Goal: Task Accomplishment & Management: Manage account settings

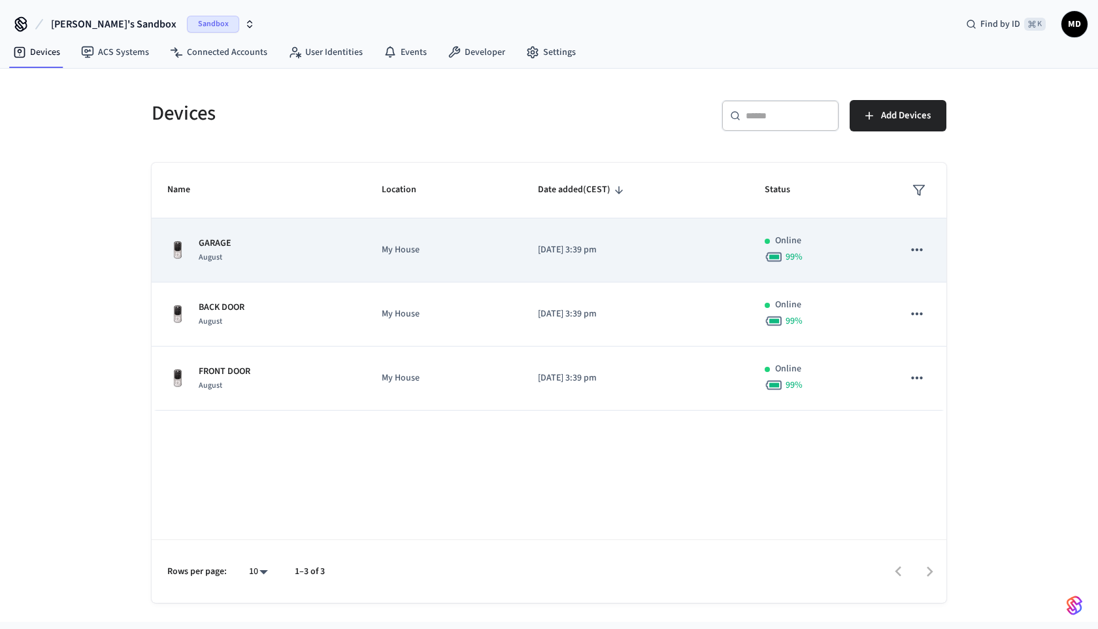
click at [327, 241] on div "GARAGE August" at bounding box center [258, 250] width 183 height 27
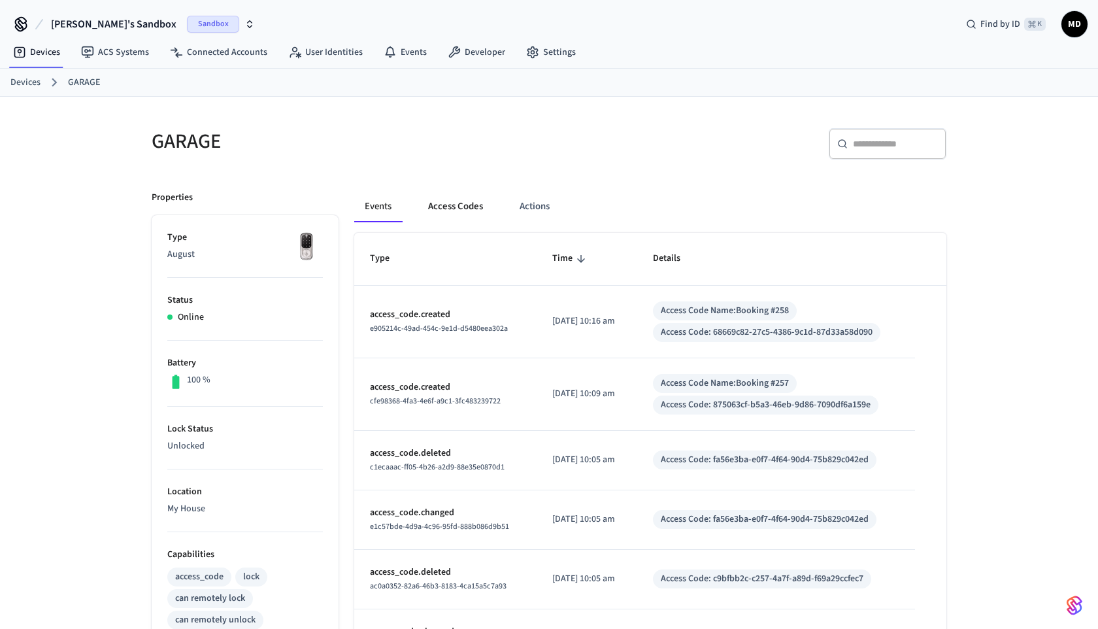
click at [441, 203] on button "Access Codes" at bounding box center [456, 206] width 76 height 31
click at [427, 202] on button "Access Codes" at bounding box center [456, 206] width 76 height 31
click at [431, 212] on button "Access Codes" at bounding box center [456, 206] width 76 height 31
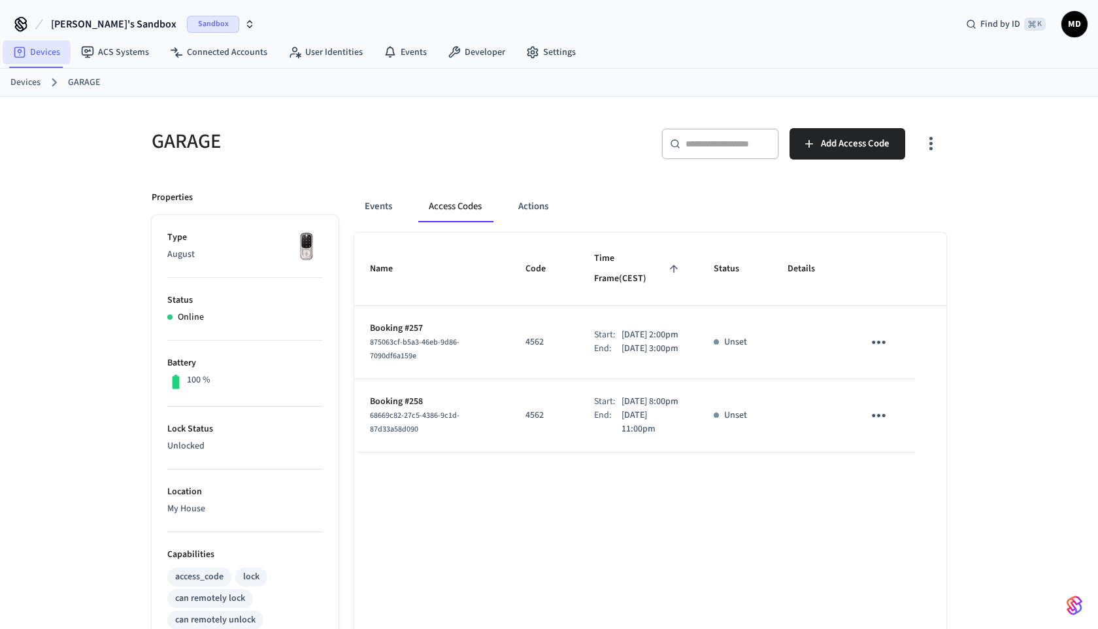
click at [57, 54] on link "Devices" at bounding box center [37, 53] width 68 height 24
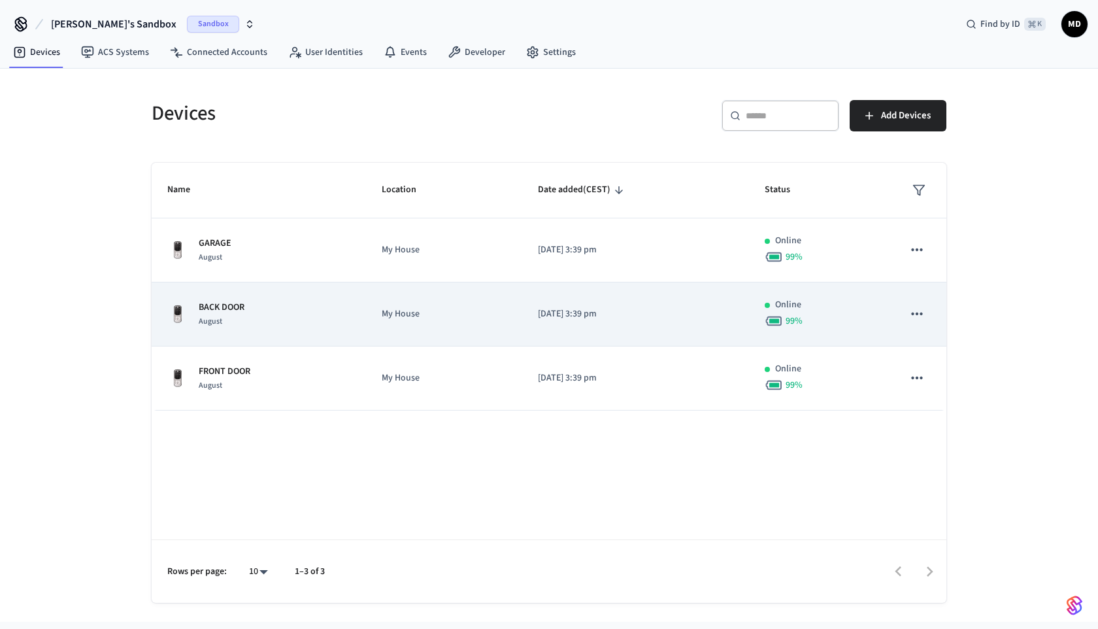
click at [350, 309] on div "BACK DOOR August" at bounding box center [258, 314] width 183 height 27
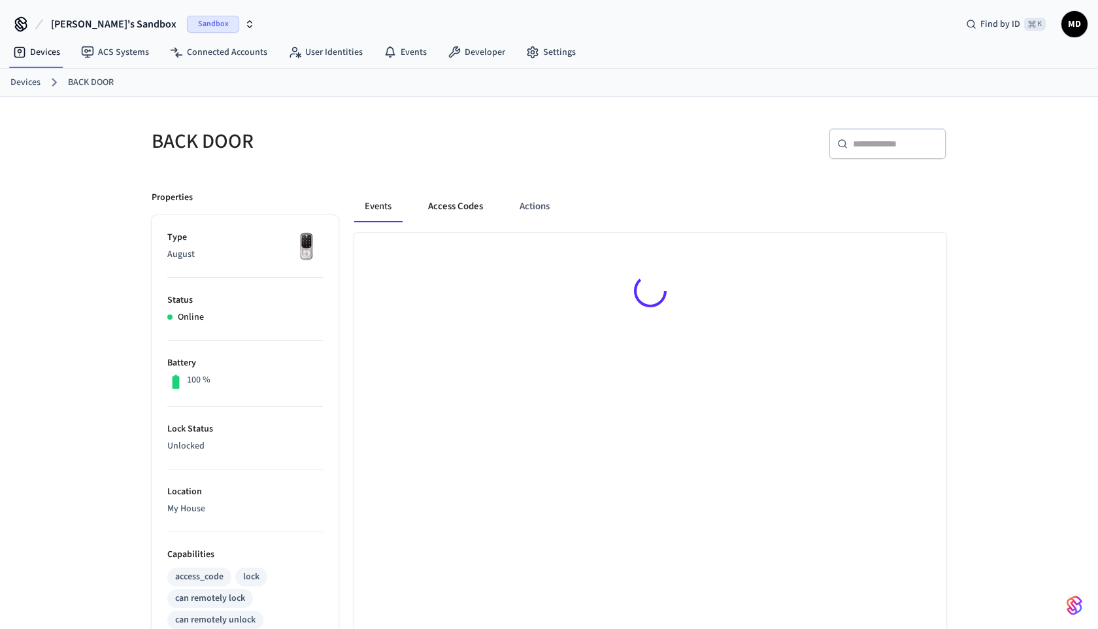
click at [452, 202] on button "Access Codes" at bounding box center [456, 206] width 76 height 31
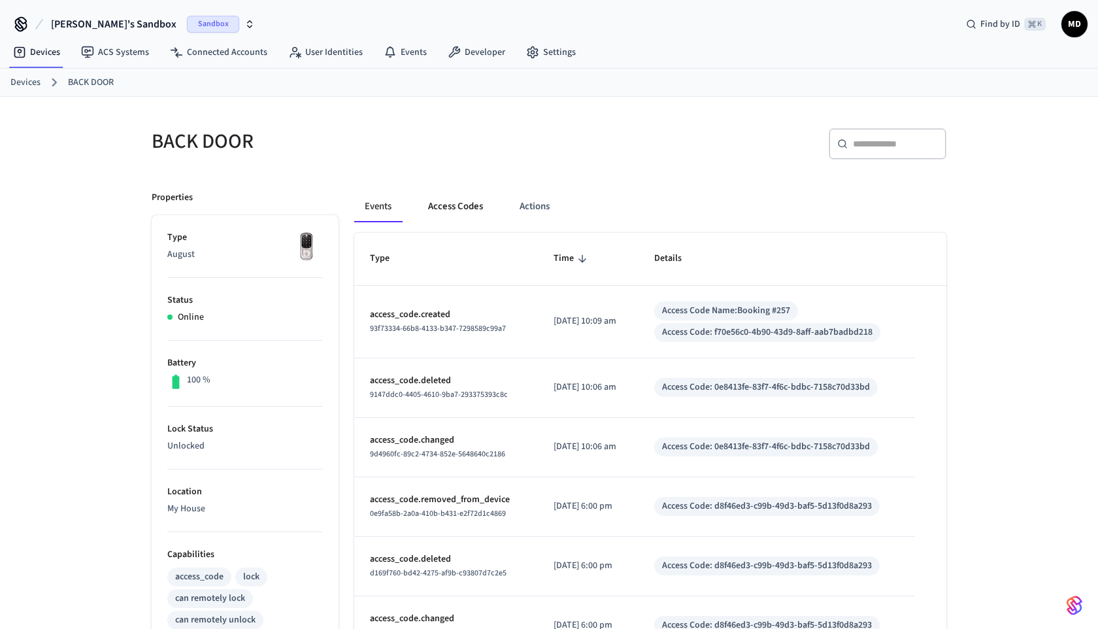
click at [440, 202] on button "Access Codes" at bounding box center [456, 206] width 76 height 31
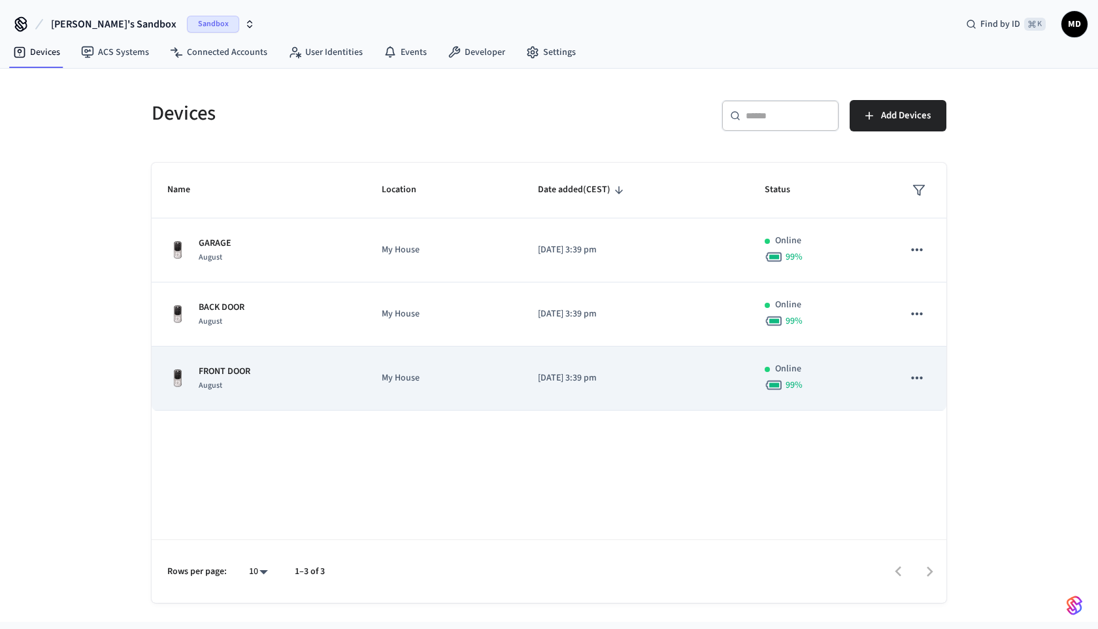
click at [384, 368] on td "My House" at bounding box center [444, 378] width 156 height 64
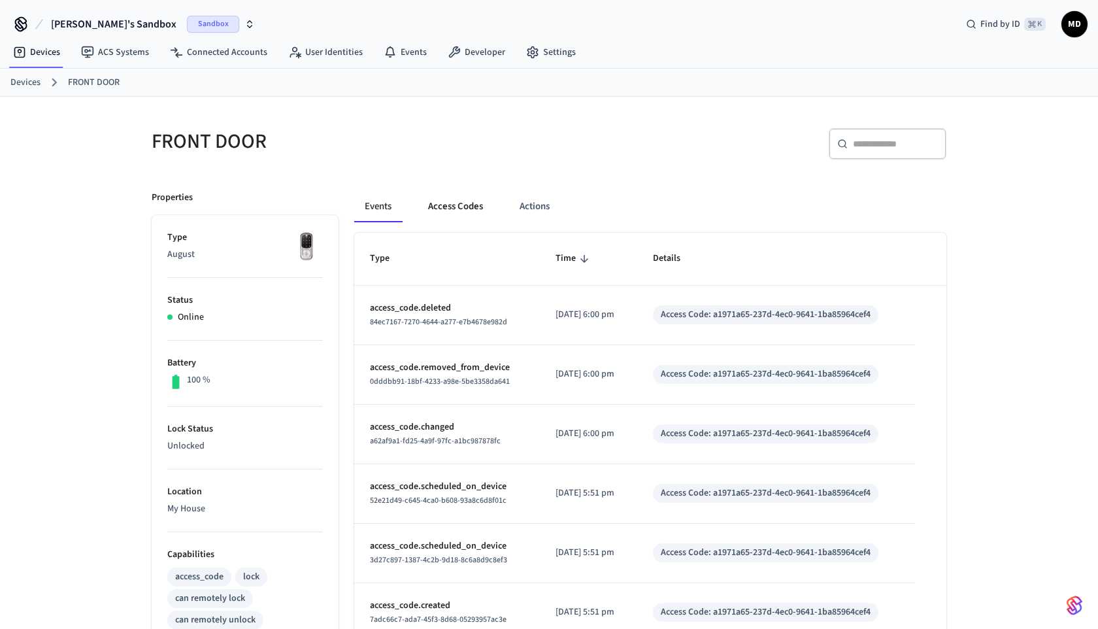
click at [448, 211] on button "Access Codes" at bounding box center [456, 206] width 76 height 31
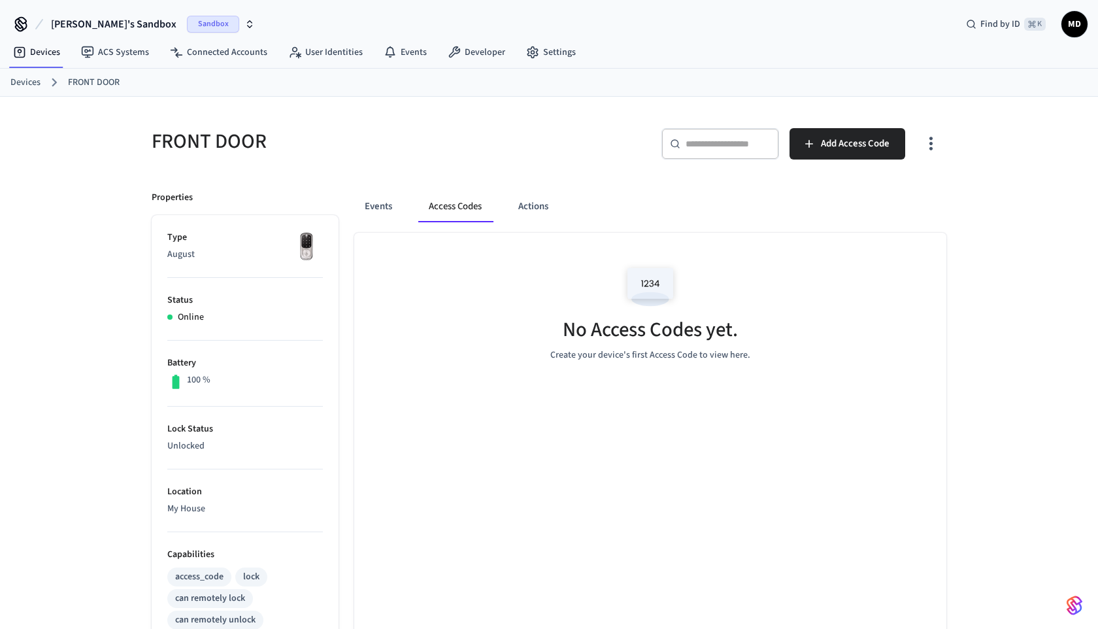
click at [87, 88] on link "FRONT DOOR" at bounding box center [94, 83] width 52 height 14
click at [37, 89] on link "Devices" at bounding box center [25, 83] width 30 height 14
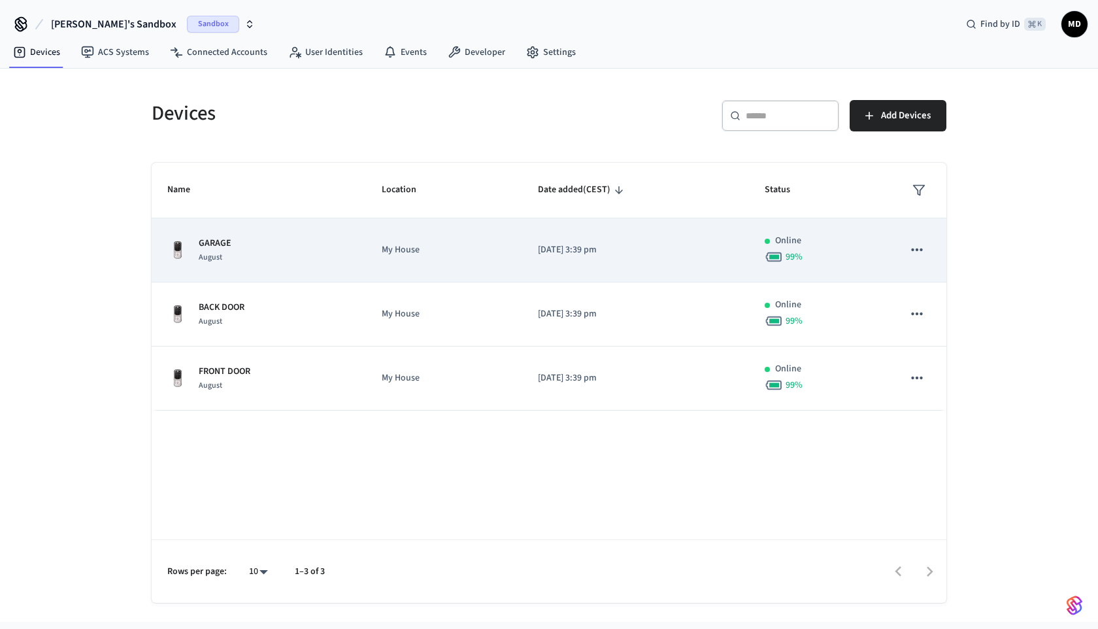
click at [462, 267] on td "My House" at bounding box center [444, 250] width 156 height 64
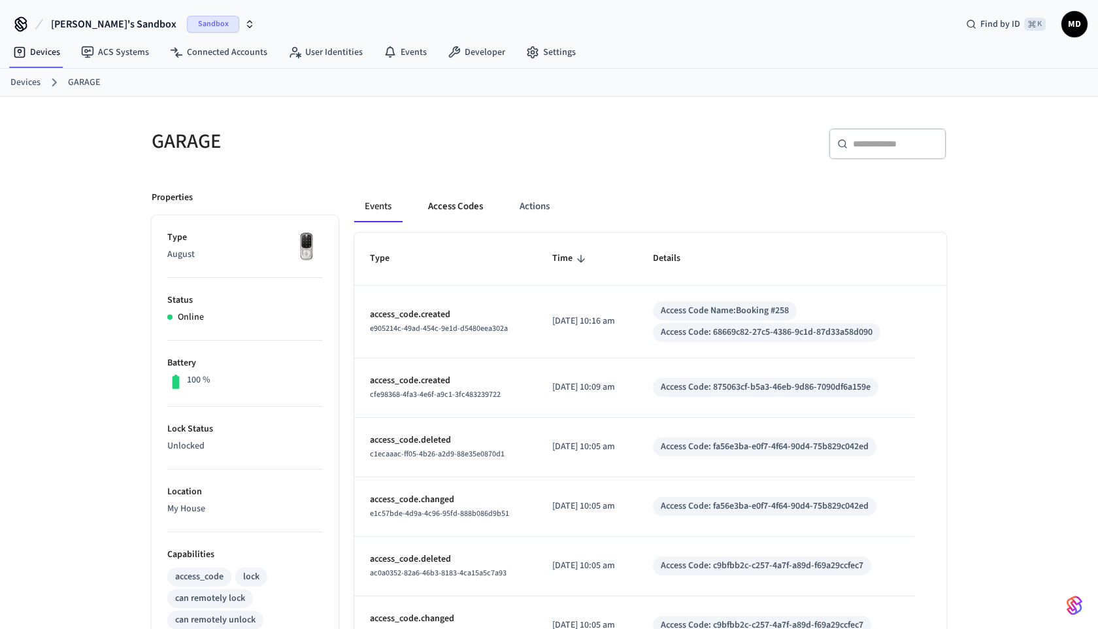
click at [467, 204] on button "Access Codes" at bounding box center [456, 206] width 76 height 31
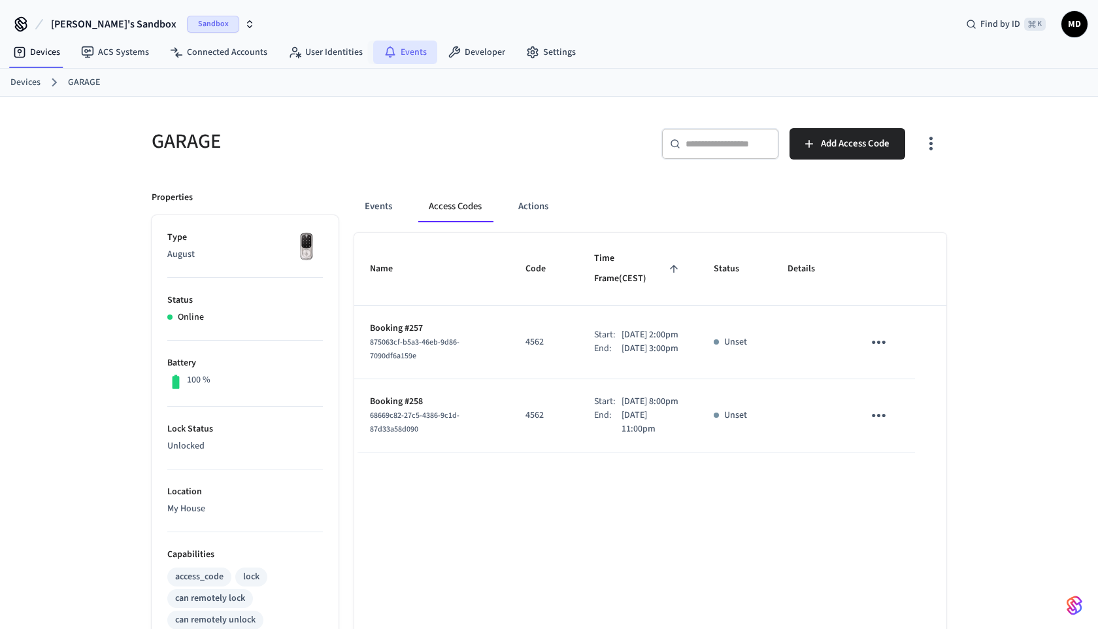
click at [397, 56] on link "Events" at bounding box center [405, 53] width 64 height 24
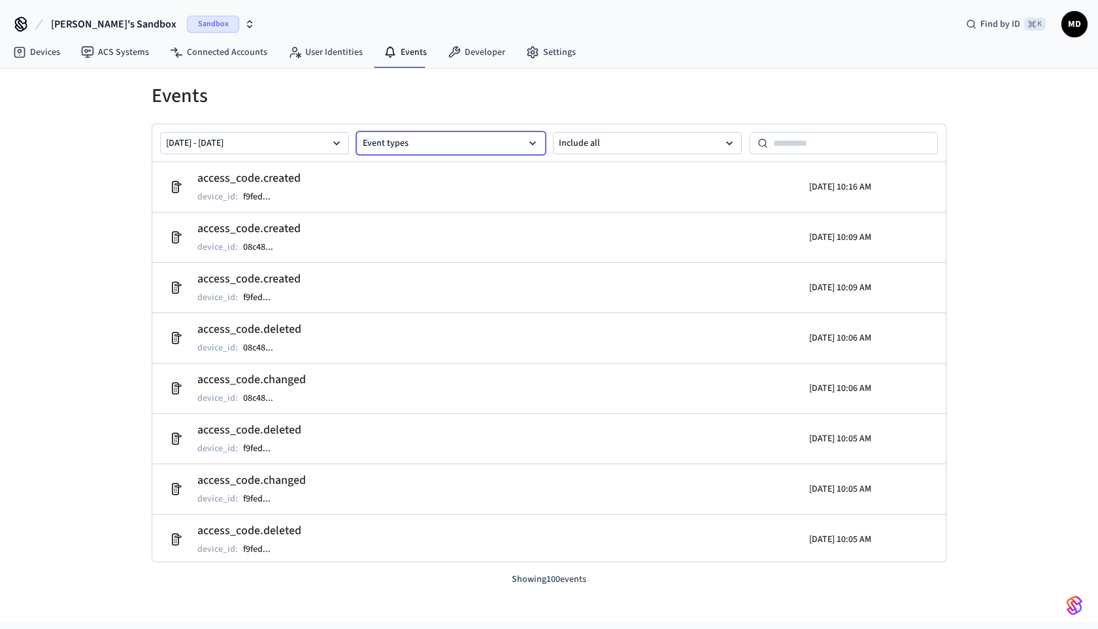
click at [444, 136] on button "Event types" at bounding box center [451, 143] width 189 height 22
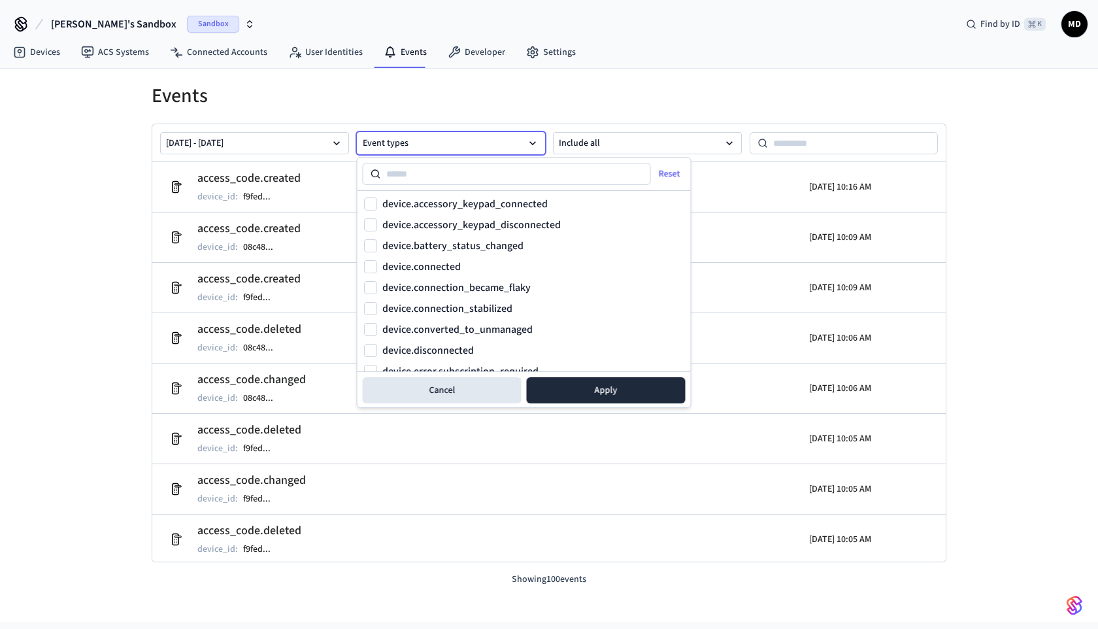
click at [444, 136] on button "Event types" at bounding box center [451, 143] width 189 height 22
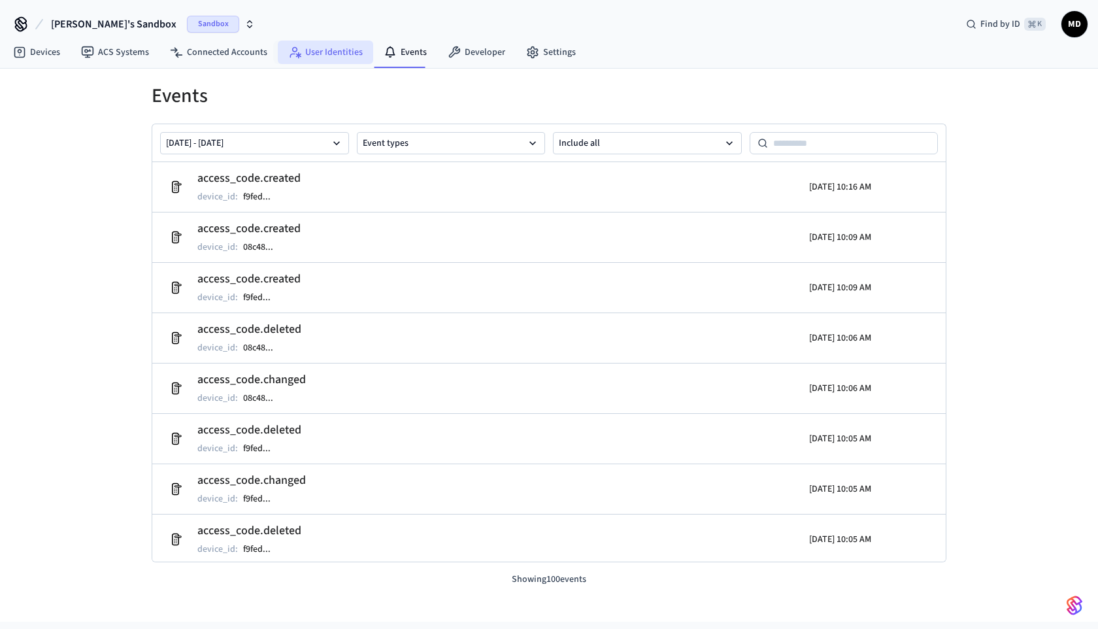
click at [320, 50] on link "User Identities" at bounding box center [325, 53] width 95 height 24
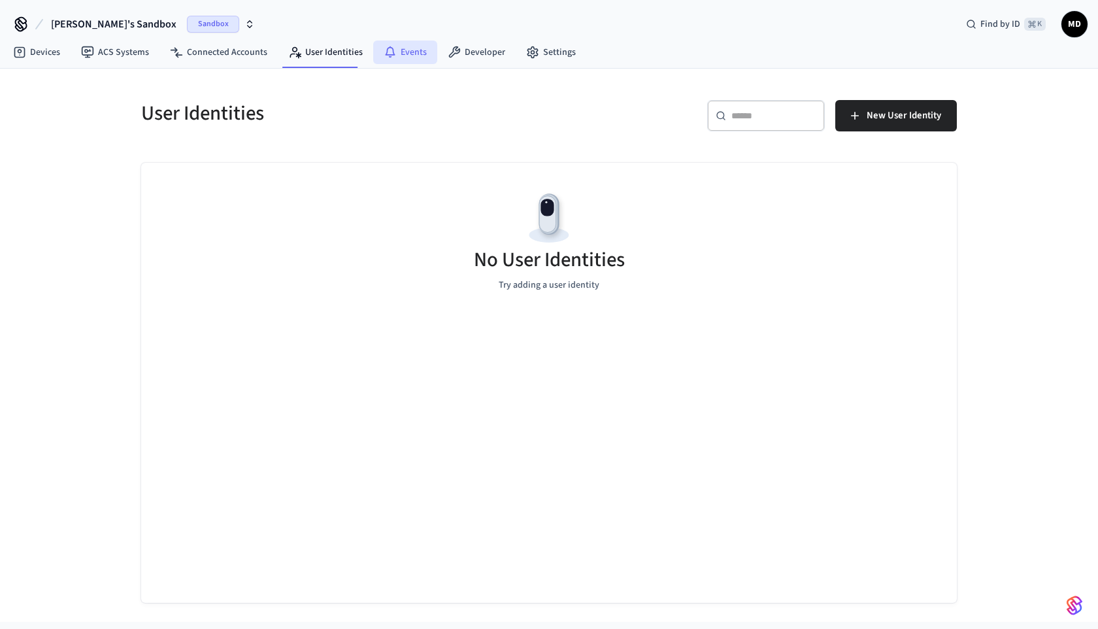
click at [417, 59] on link "Events" at bounding box center [405, 53] width 64 height 24
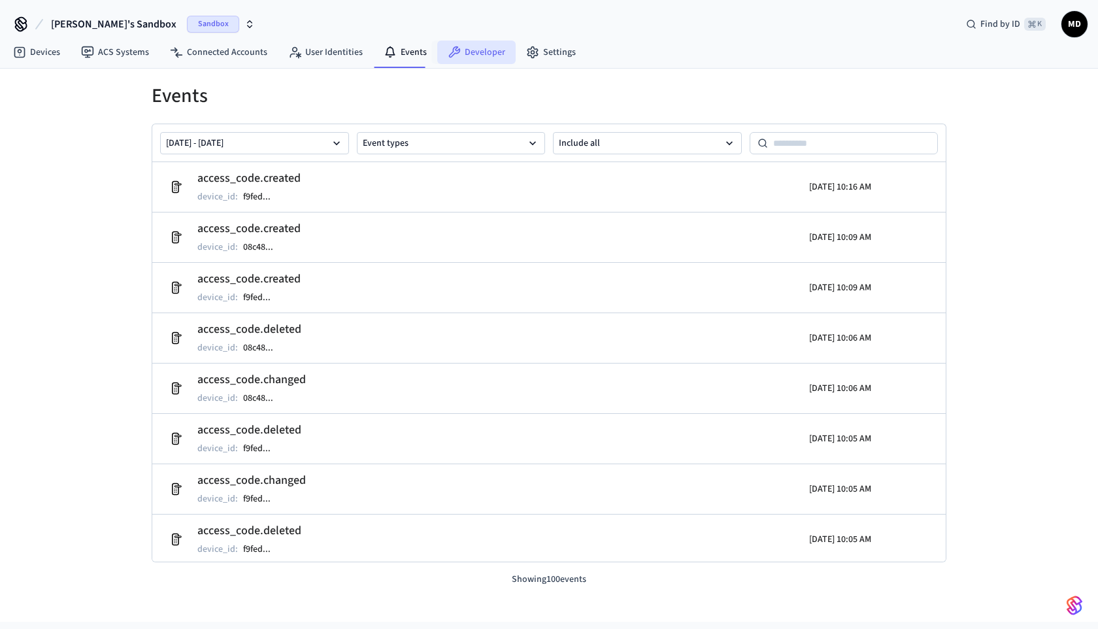
click at [476, 57] on link "Developer" at bounding box center [476, 53] width 78 height 24
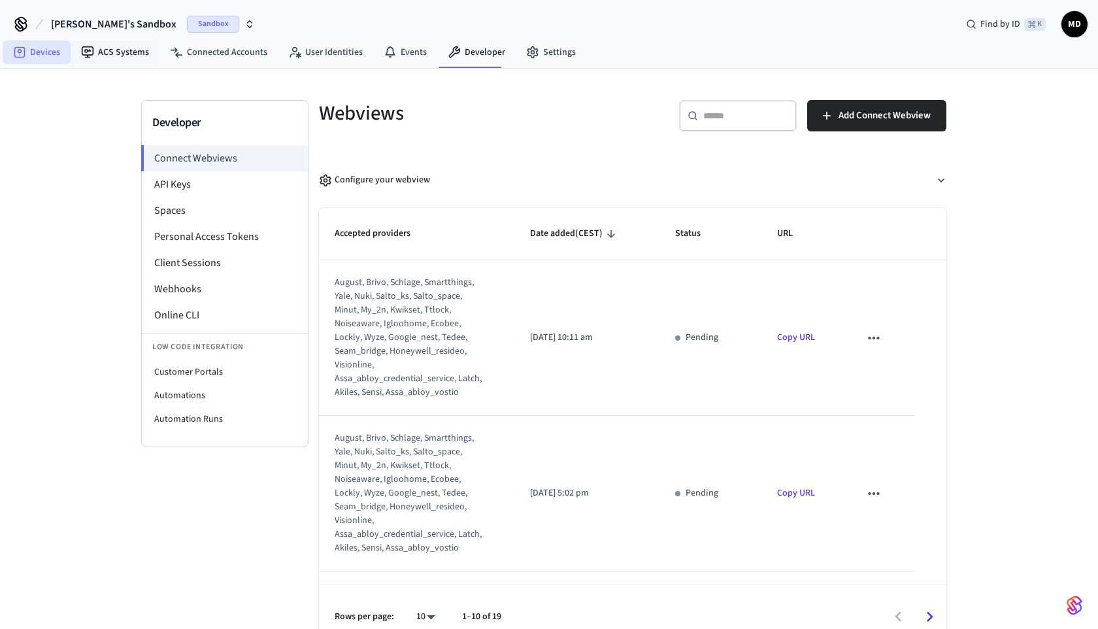
click at [62, 54] on link "Devices" at bounding box center [37, 53] width 68 height 24
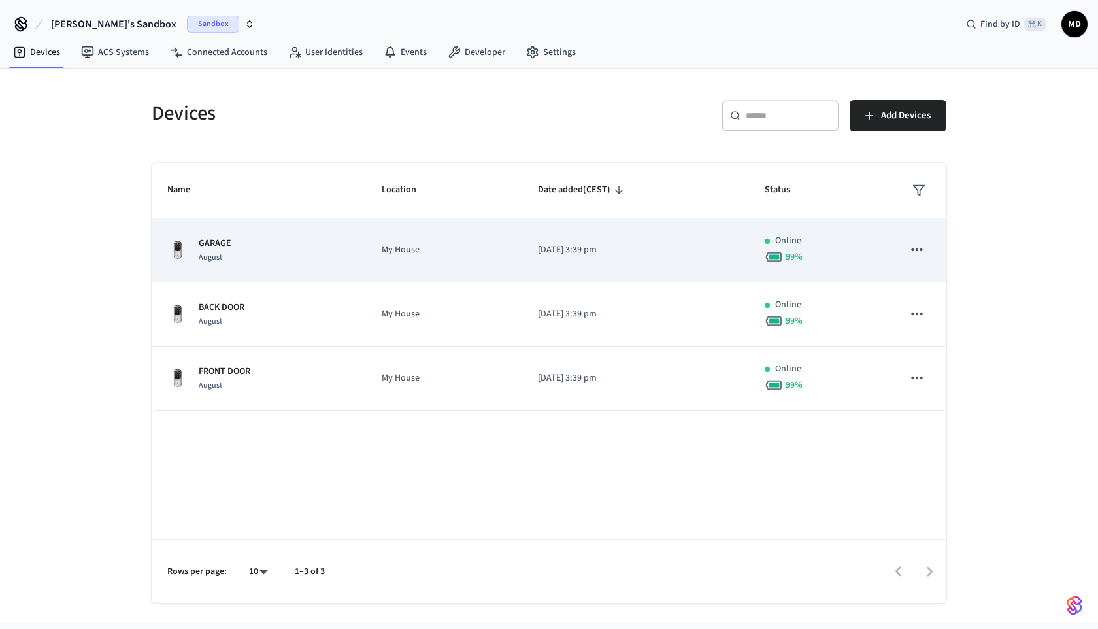
click at [357, 257] on td "GARAGE August" at bounding box center [259, 250] width 214 height 64
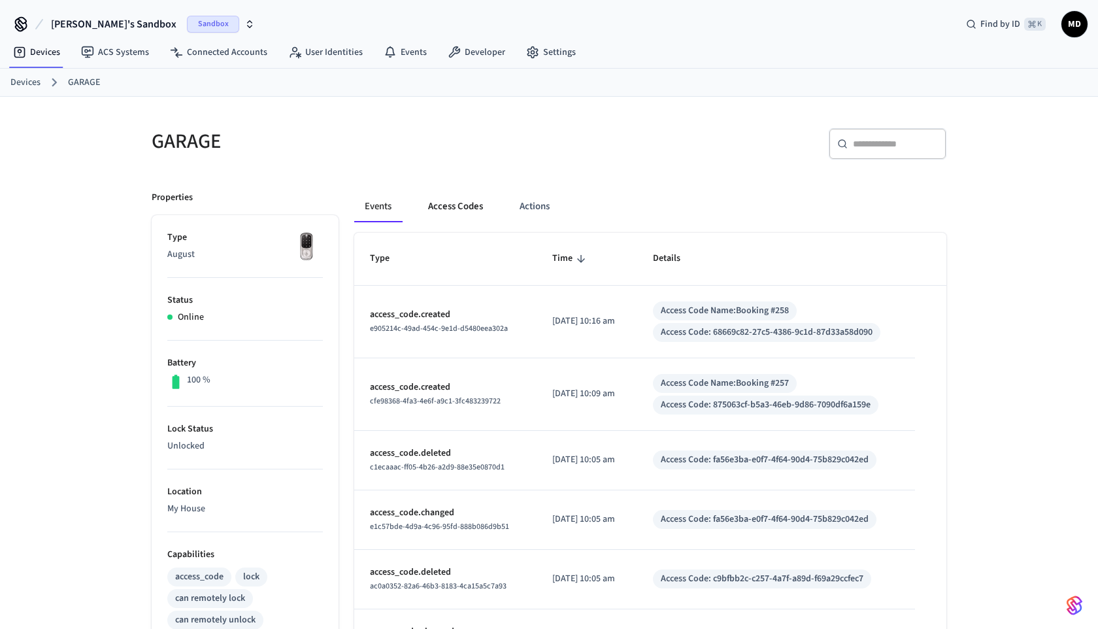
click at [464, 203] on button "Access Codes" at bounding box center [456, 206] width 76 height 31
click at [433, 206] on button "Access Codes" at bounding box center [456, 206] width 76 height 31
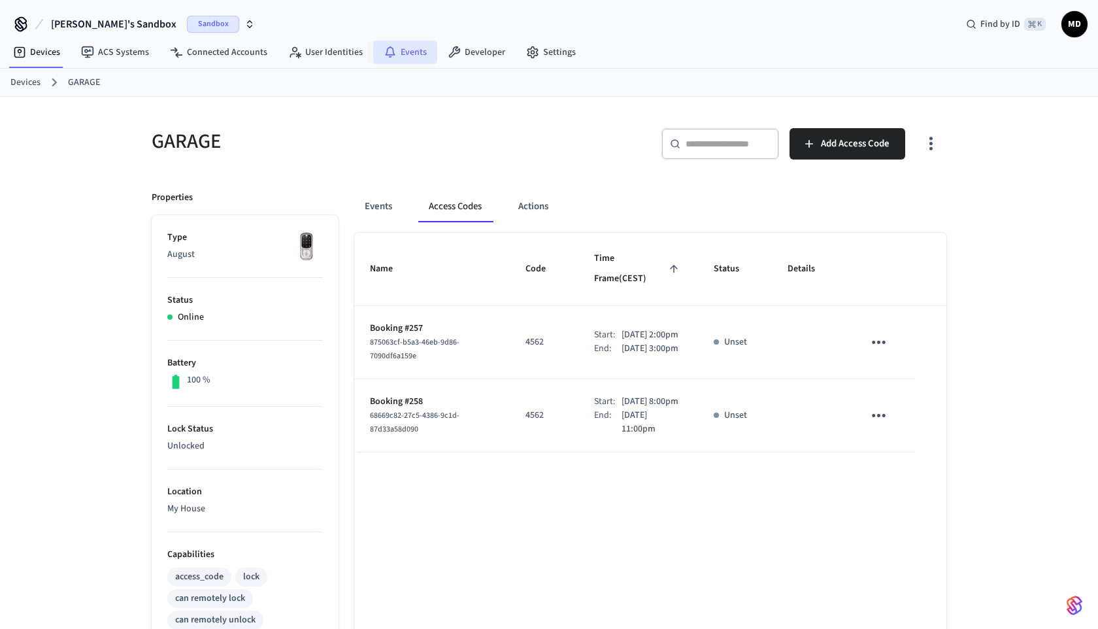
click at [412, 54] on link "Events" at bounding box center [405, 53] width 64 height 24
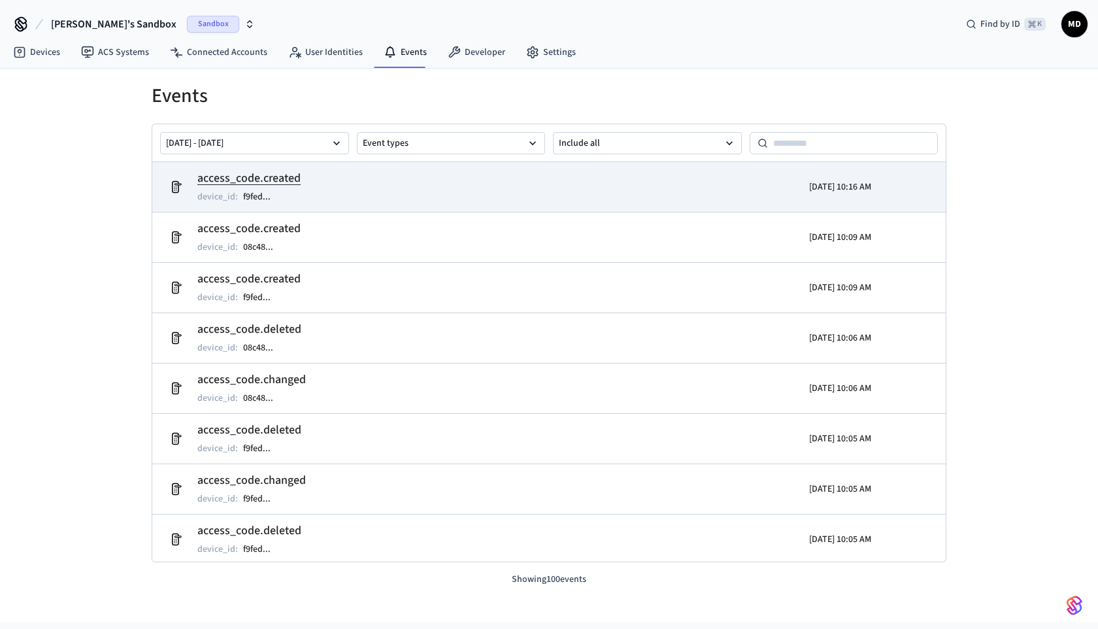
click at [431, 183] on td "access_code.created device_id : f9fed ..." at bounding box center [420, 187] width 515 height 37
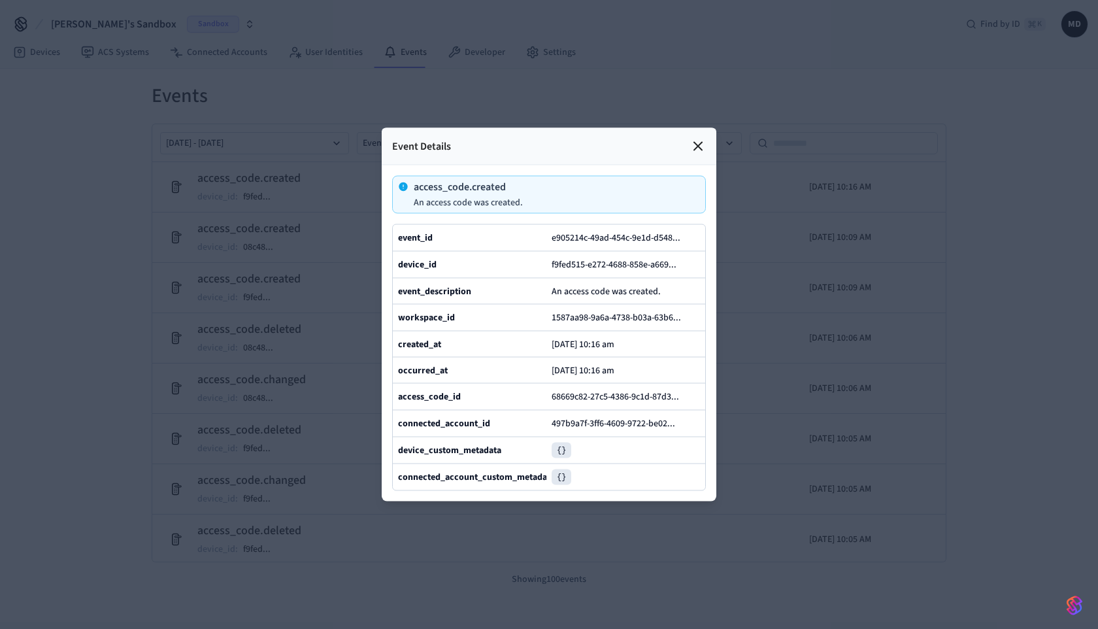
click at [315, 248] on div at bounding box center [549, 314] width 1098 height 629
click at [291, 214] on div at bounding box center [549, 314] width 1098 height 629
click at [188, 133] on div at bounding box center [549, 314] width 1098 height 629
click at [185, 98] on div at bounding box center [549, 314] width 1098 height 629
click at [705, 142] on icon at bounding box center [698, 147] width 16 height 16
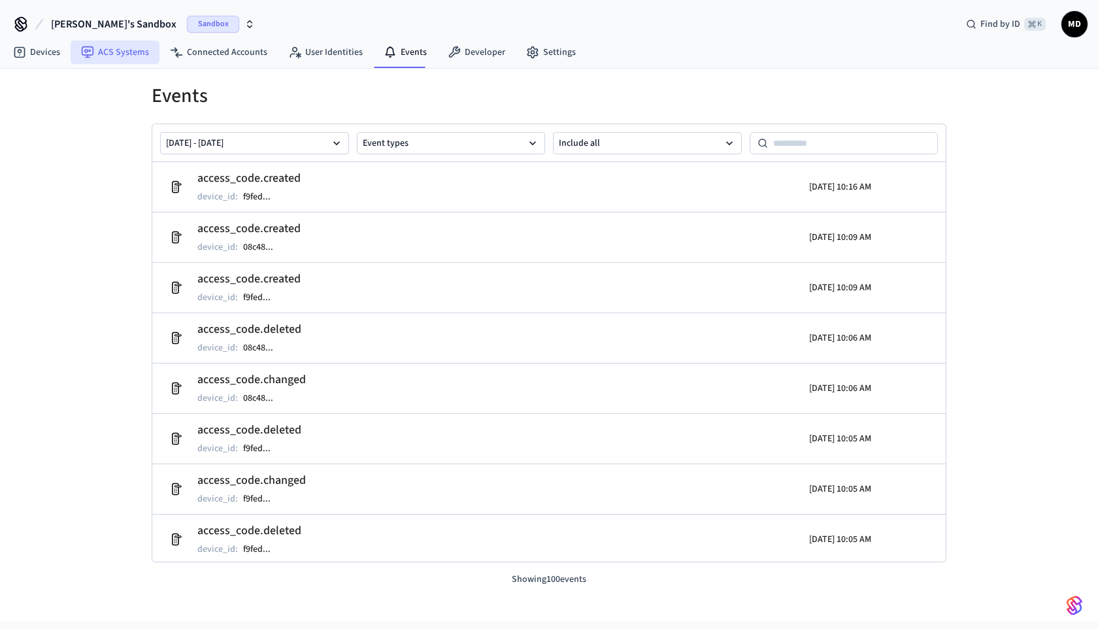
click at [127, 50] on link "ACS Systems" at bounding box center [115, 53] width 89 height 24
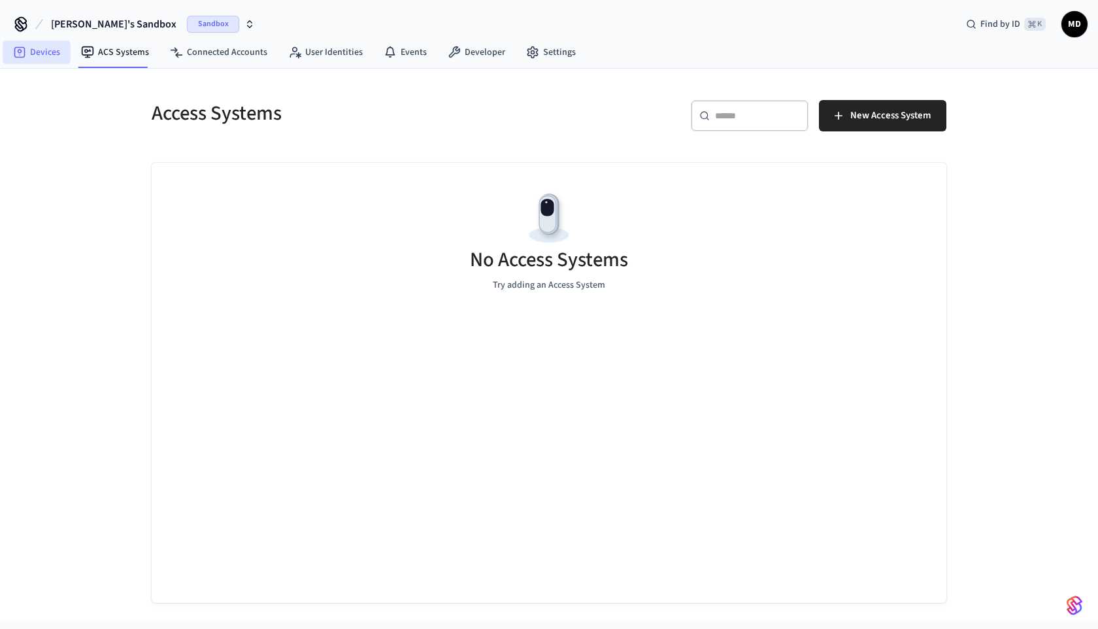
click at [55, 55] on link "Devices" at bounding box center [37, 53] width 68 height 24
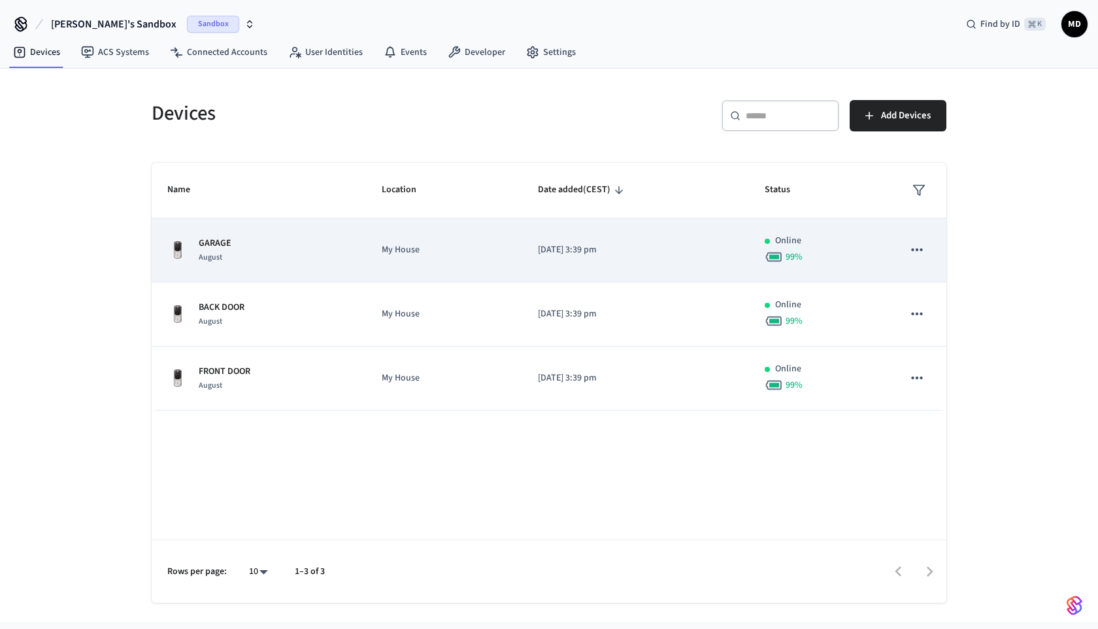
click at [315, 246] on div "GARAGE August" at bounding box center [258, 250] width 183 height 27
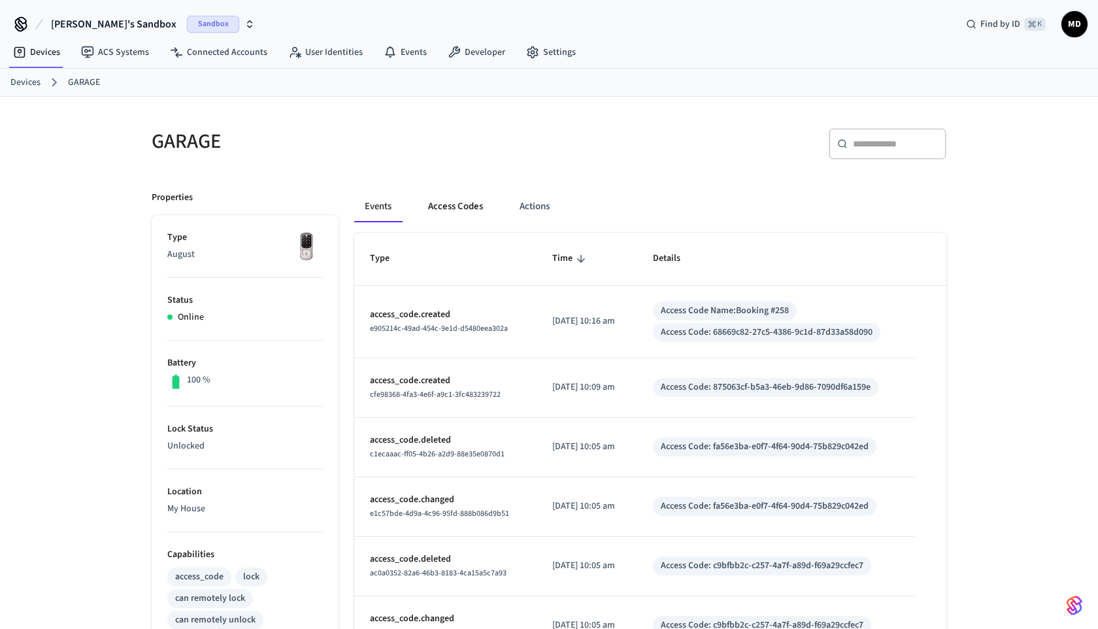
click at [447, 212] on button "Access Codes" at bounding box center [456, 206] width 76 height 31
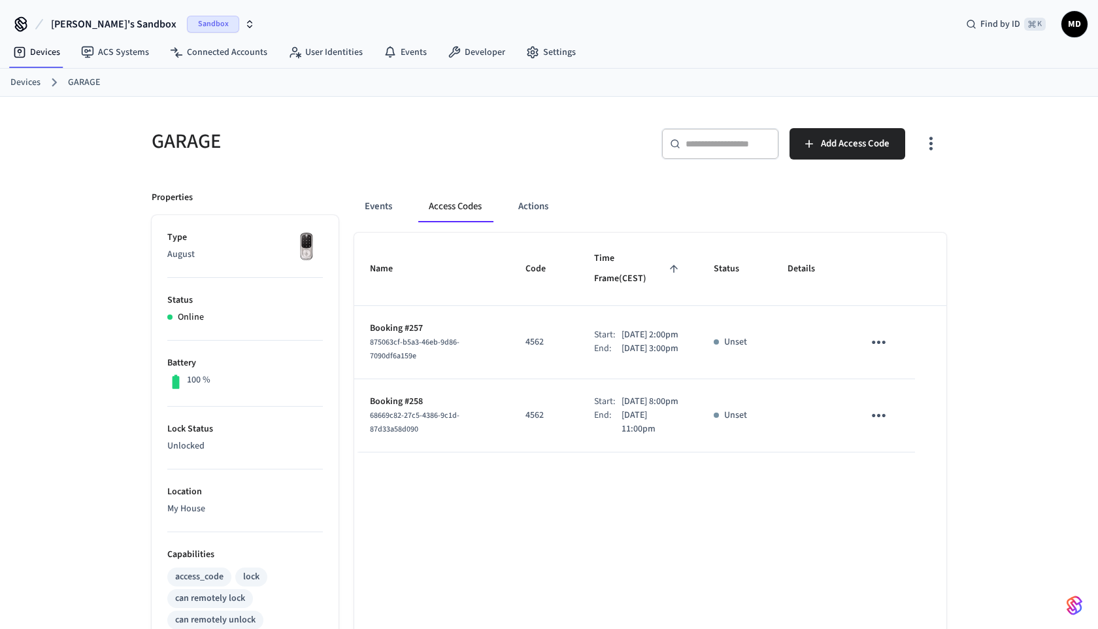
scroll to position [44, 0]
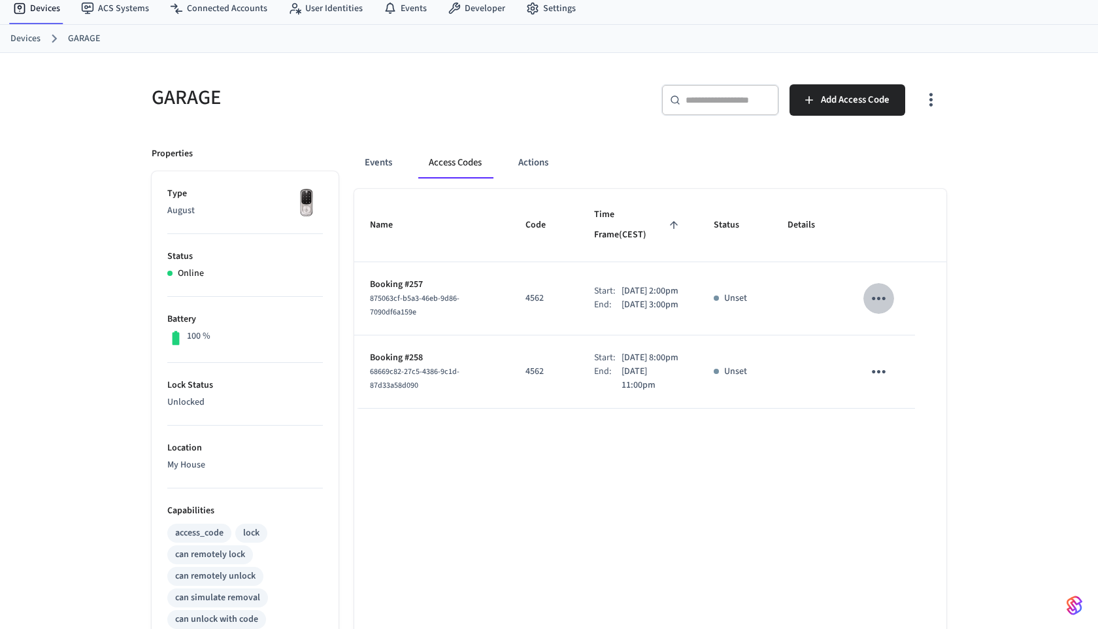
click at [872, 297] on icon "sticky table" at bounding box center [879, 298] width 14 height 3
click at [900, 349] on icon at bounding box center [897, 350] width 6 height 8
click at [881, 288] on icon "sticky table" at bounding box center [878, 298] width 20 height 20
click at [879, 365] on li "Delete" at bounding box center [910, 358] width 62 height 35
click at [879, 365] on body "/access_codes/delete /access_codes/delete Brett's Sandbox Sandbox Find by ID ⌘ …" at bounding box center [549, 466] width 1098 height 1020
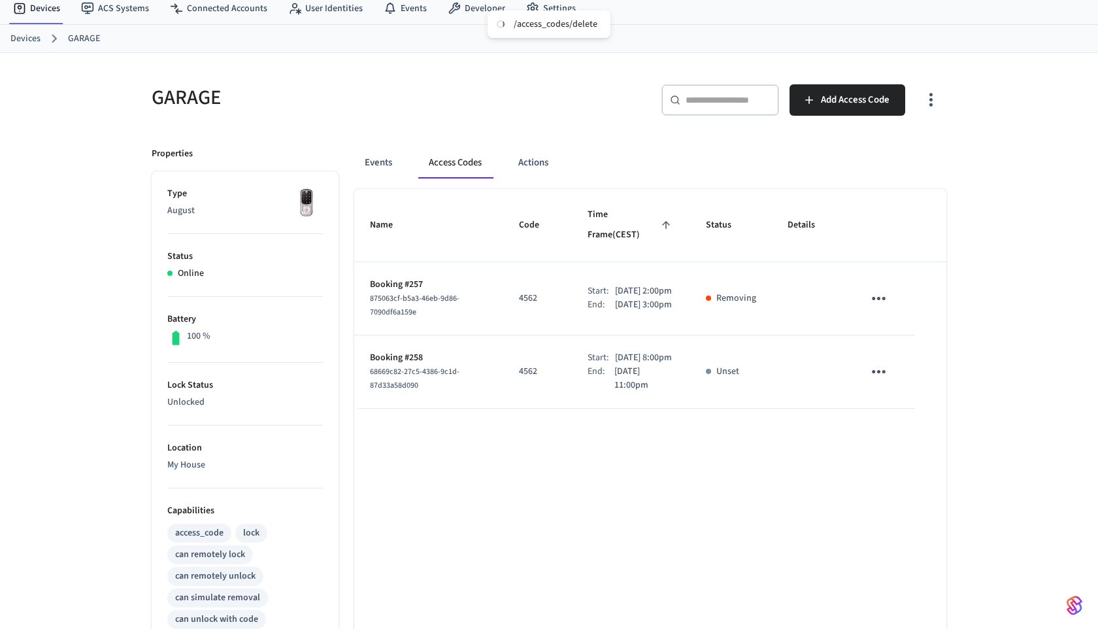
click at [872, 372] on icon "sticky table" at bounding box center [879, 371] width 14 height 3
click at [888, 431] on li "Delete" at bounding box center [913, 436] width 62 height 35
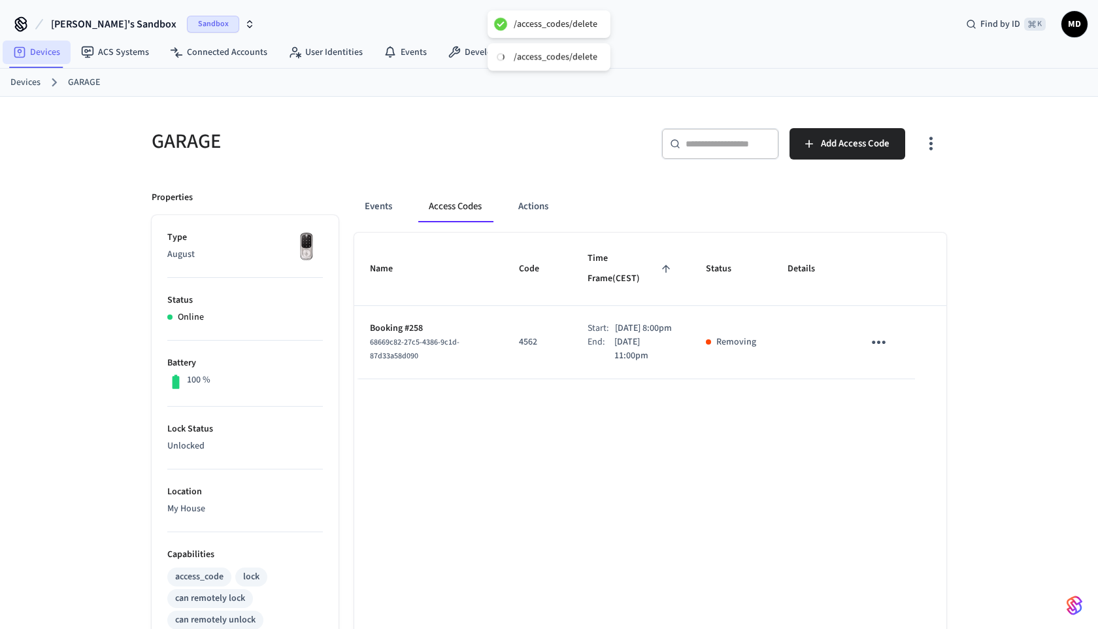
click at [42, 58] on link "Devices" at bounding box center [37, 53] width 68 height 24
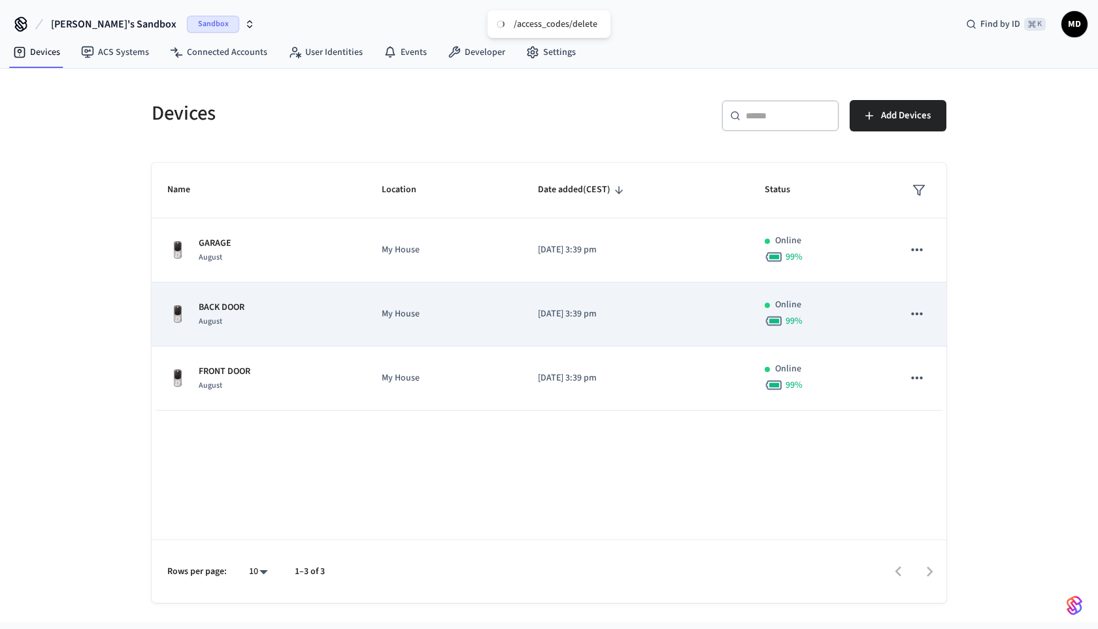
click at [447, 303] on td "My House" at bounding box center [444, 314] width 156 height 64
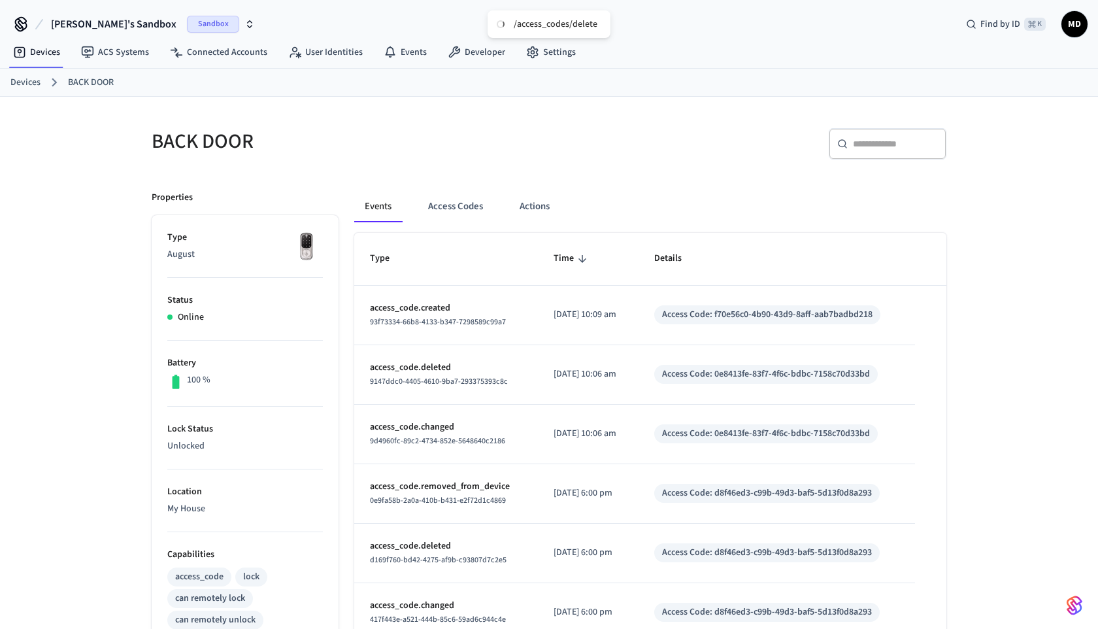
click at [461, 187] on div "Events Access Codes Actions Type Time Details access_code.created 93f73334-66b8…" at bounding box center [642, 597] width 608 height 845
click at [461, 211] on button "Access Codes" at bounding box center [456, 206] width 76 height 31
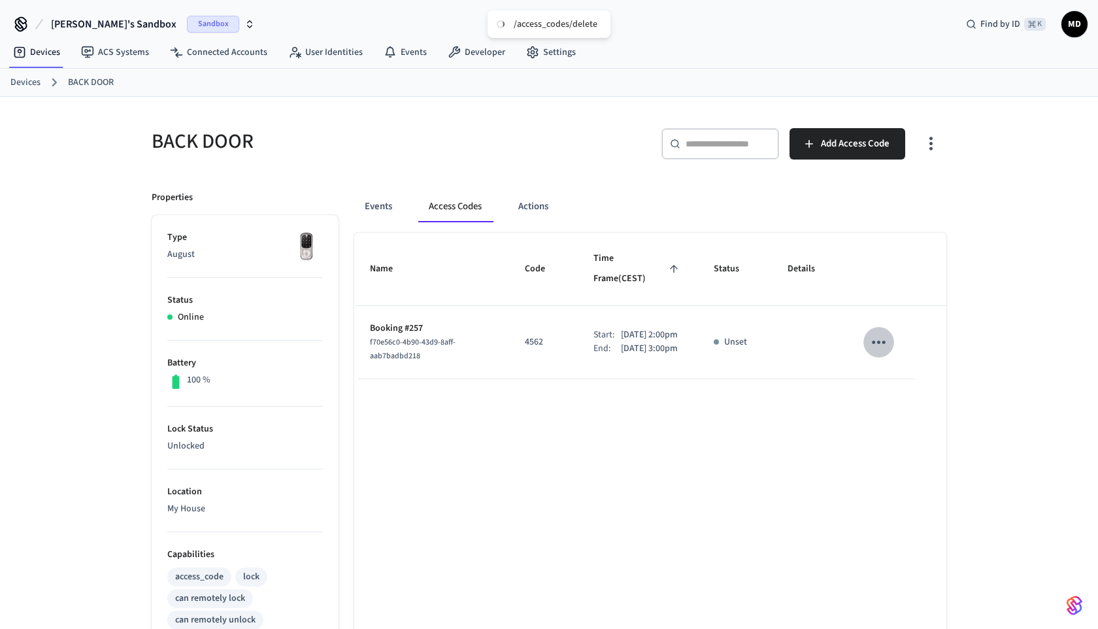
click at [887, 332] on icon "sticky table" at bounding box center [878, 342] width 20 height 20
click at [875, 329] on div at bounding box center [549, 314] width 1098 height 629
click at [874, 332] on icon "sticky table" at bounding box center [878, 342] width 20 height 20
click at [904, 406] on li "Delete" at bounding box center [910, 402] width 62 height 35
click at [33, 48] on link "Devices" at bounding box center [37, 53] width 68 height 24
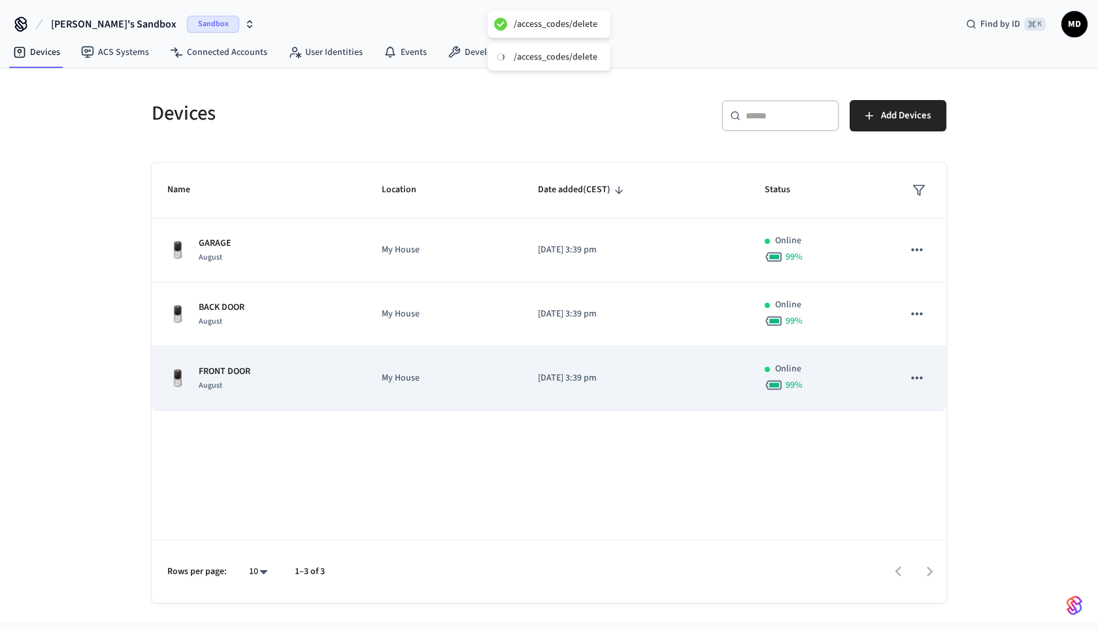
click at [397, 357] on td "My House" at bounding box center [444, 378] width 156 height 64
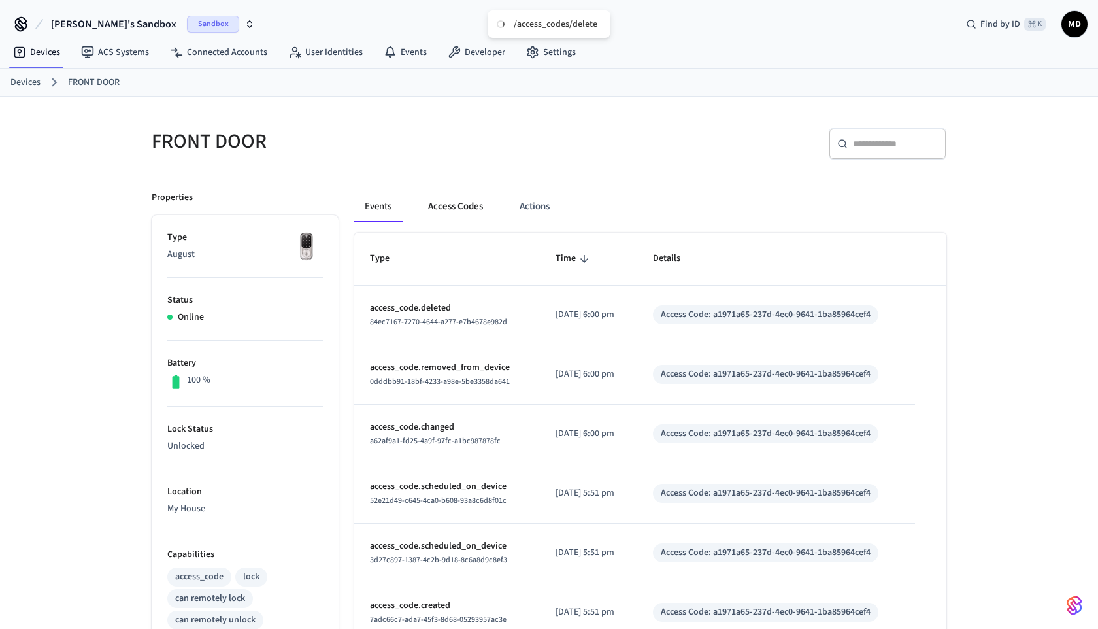
click at [470, 217] on button "Access Codes" at bounding box center [456, 206] width 76 height 31
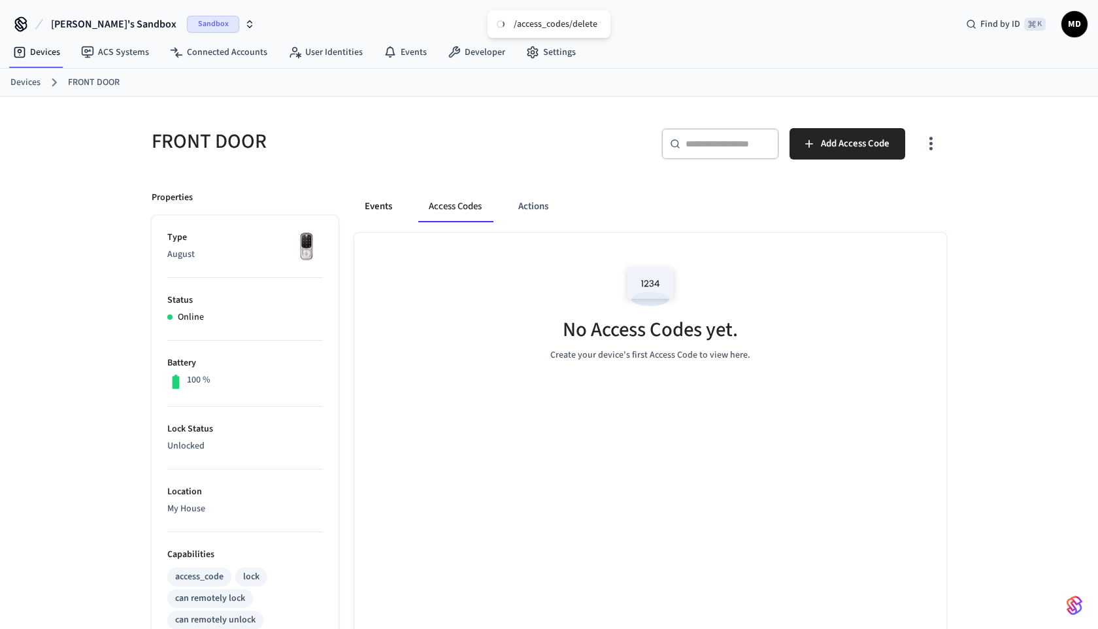
click at [391, 204] on button "Events" at bounding box center [378, 206] width 48 height 31
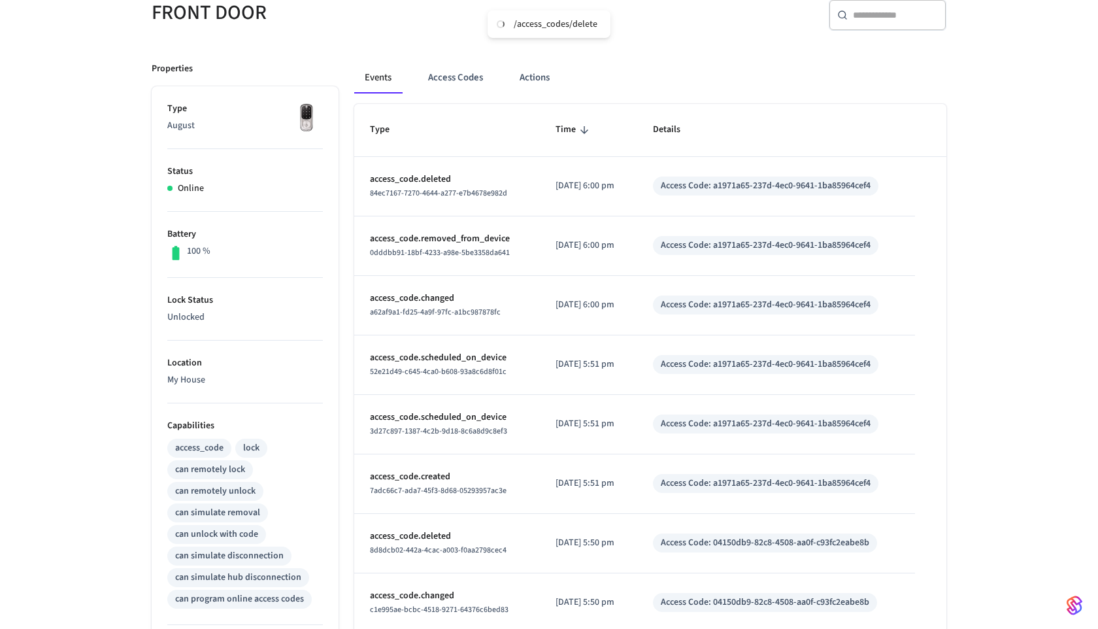
scroll to position [13, 0]
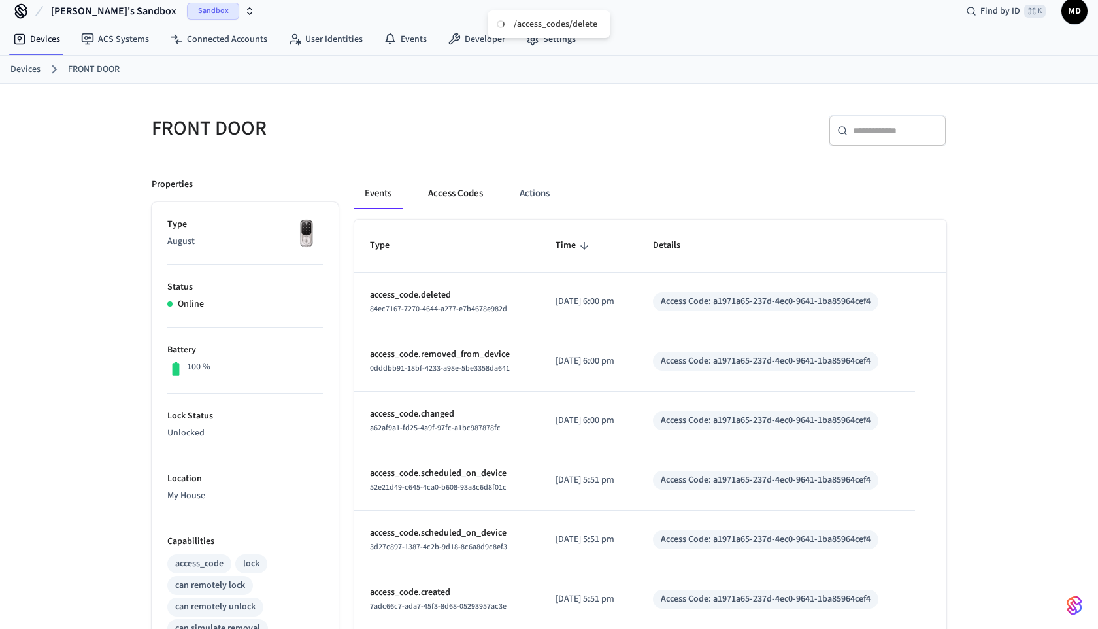
click at [469, 183] on button "Access Codes" at bounding box center [456, 193] width 76 height 31
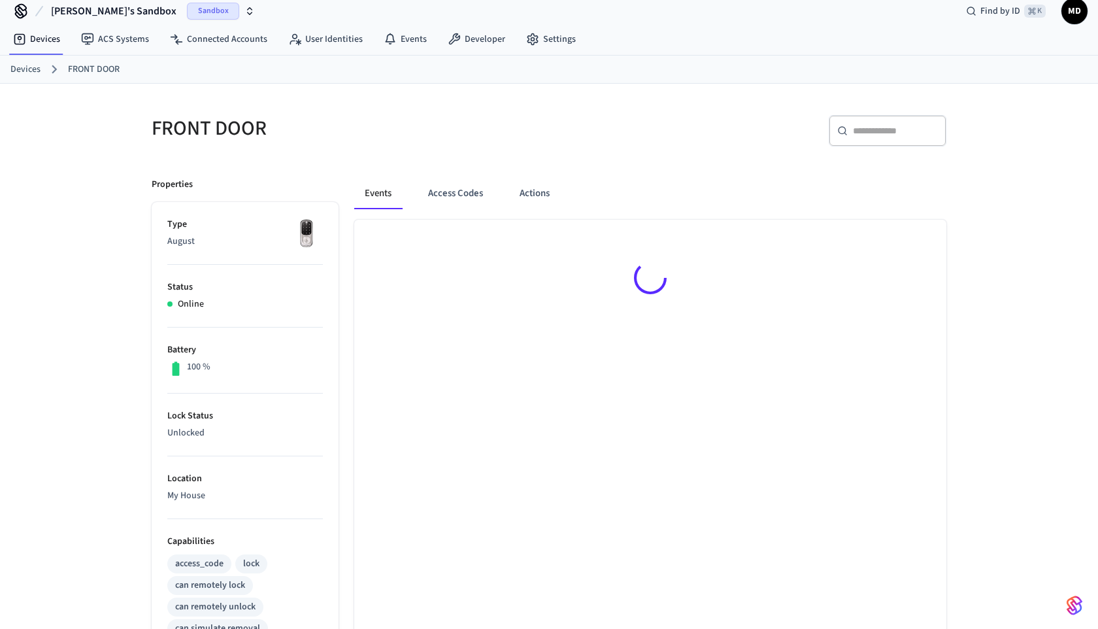
scroll to position [13, 0]
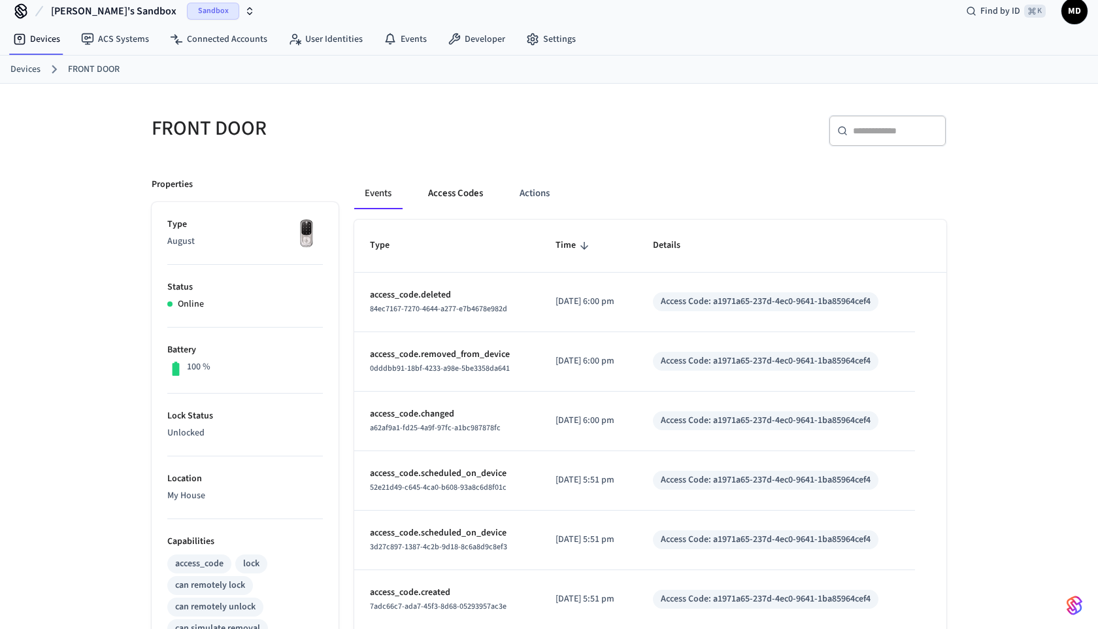
click at [442, 195] on button "Access Codes" at bounding box center [456, 193] width 76 height 31
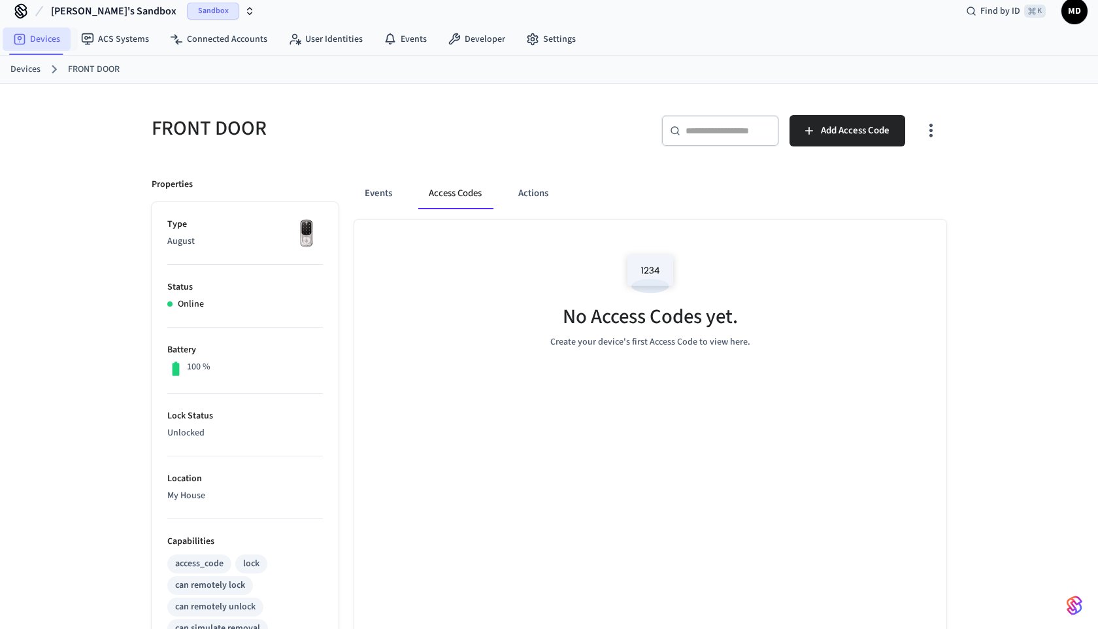
click at [50, 47] on link "Devices" at bounding box center [37, 39] width 68 height 24
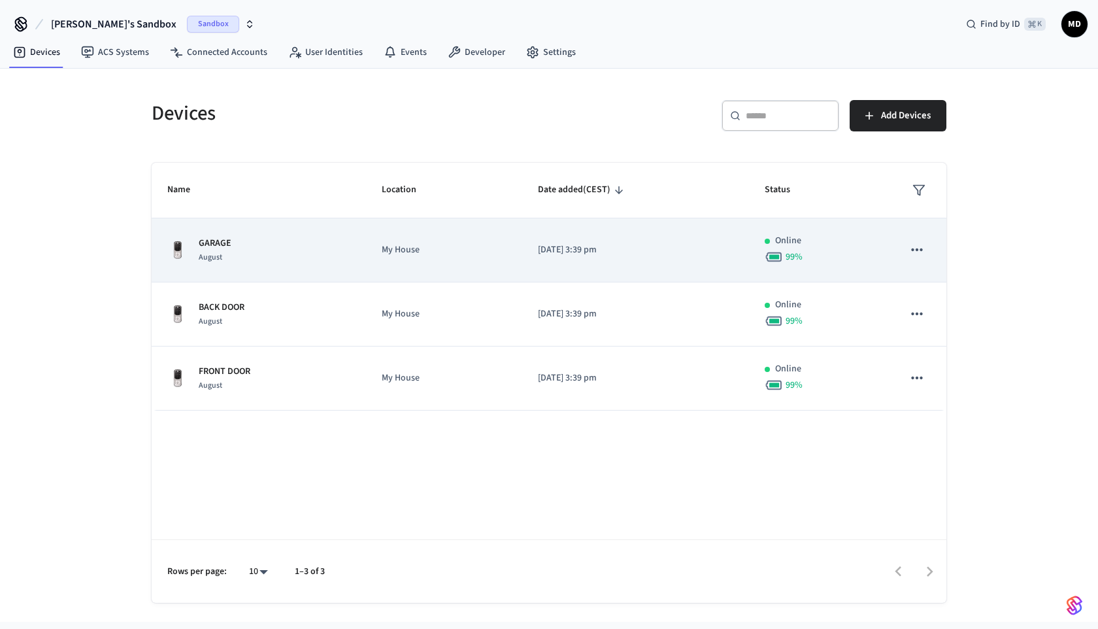
click at [401, 259] on td "My House" at bounding box center [444, 250] width 156 height 64
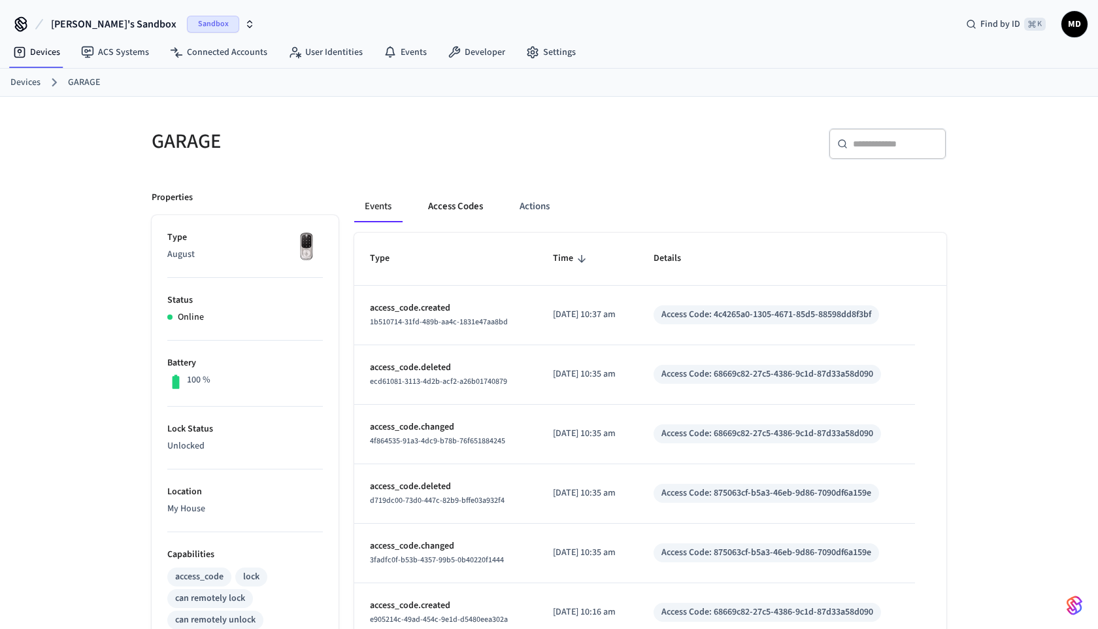
click at [467, 212] on button "Access Codes" at bounding box center [456, 206] width 76 height 31
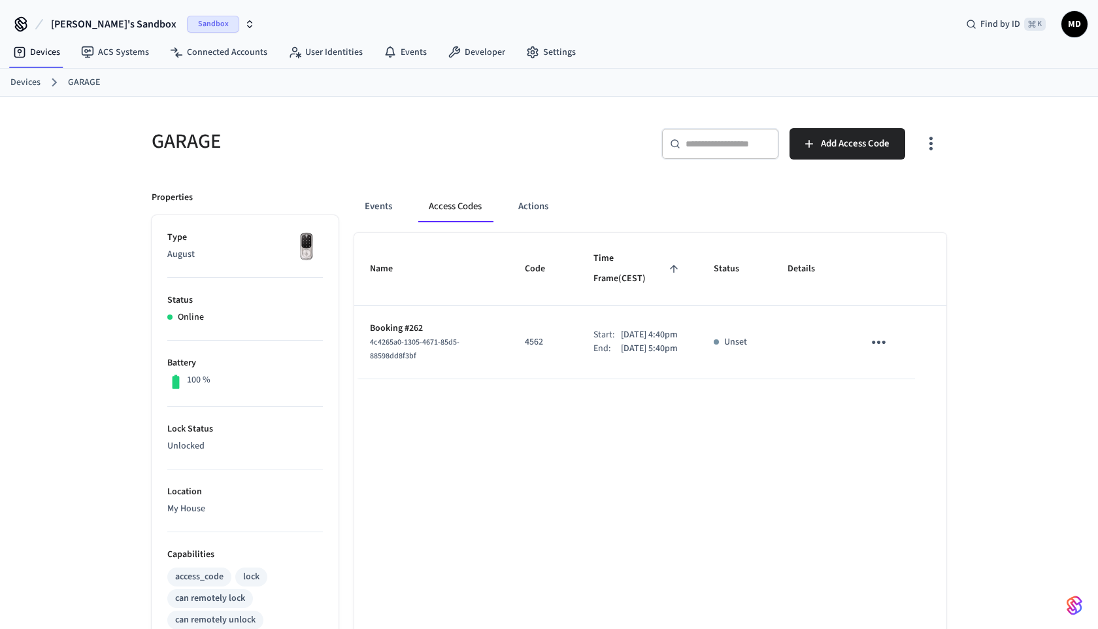
click at [870, 332] on icon "sticky table" at bounding box center [878, 342] width 20 height 20
click at [889, 361] on li "Edit" at bounding box center [910, 367] width 62 height 35
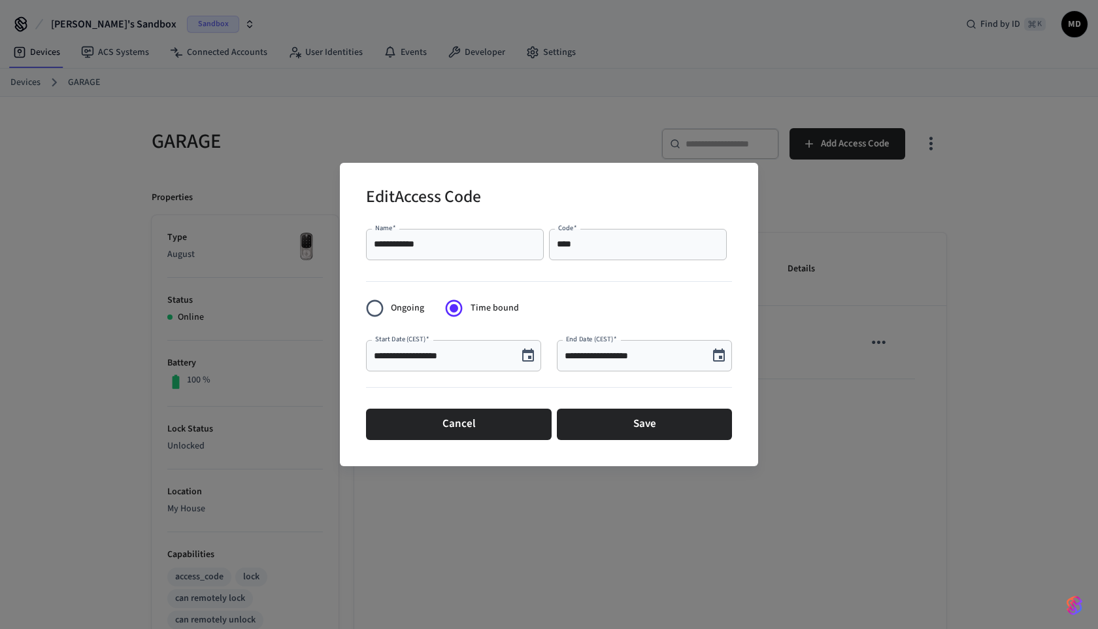
click at [859, 362] on div "**********" at bounding box center [549, 314] width 1098 height 629
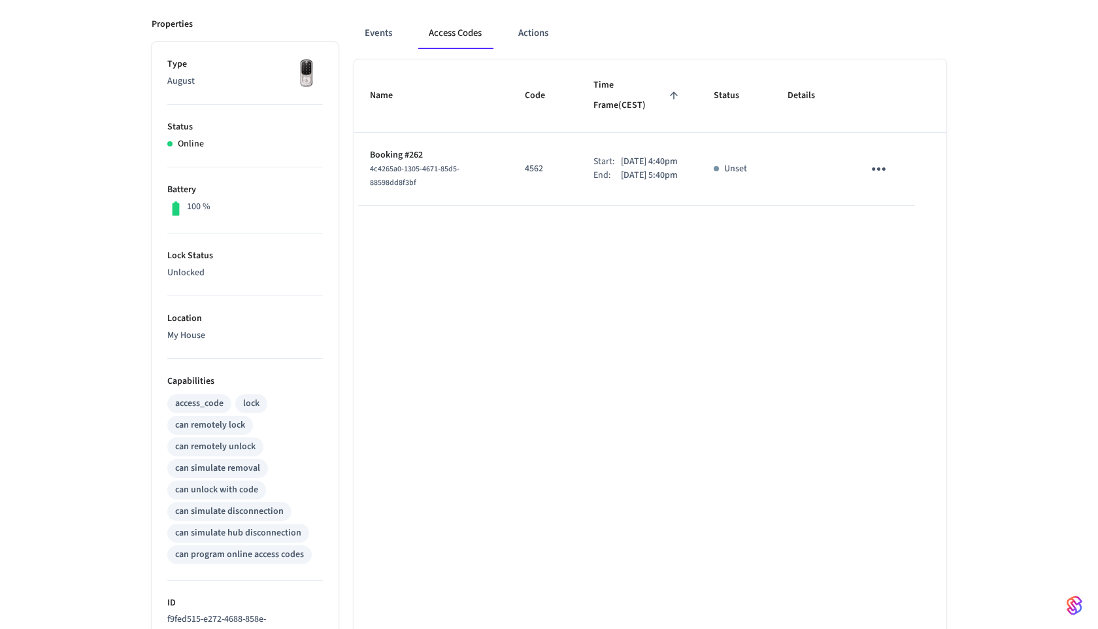
scroll to position [144, 0]
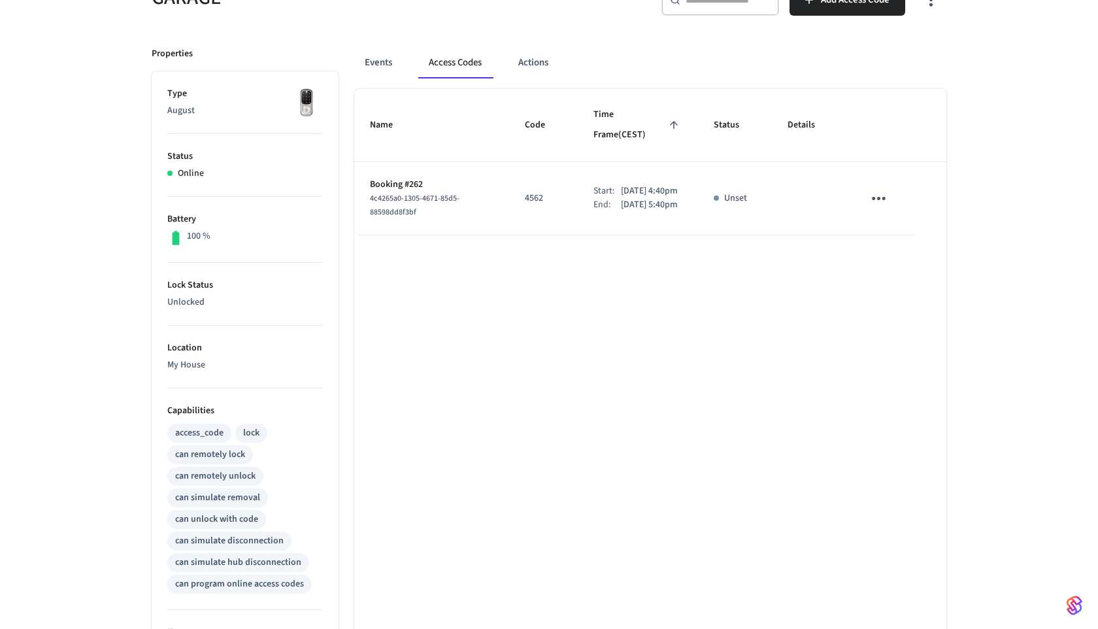
click at [529, 191] on p "4562" at bounding box center [543, 198] width 37 height 14
drag, startPoint x: 514, startPoint y: 187, endPoint x: 538, endPoint y: 187, distance: 24.2
click at [538, 187] on td "4562" at bounding box center [543, 198] width 69 height 73
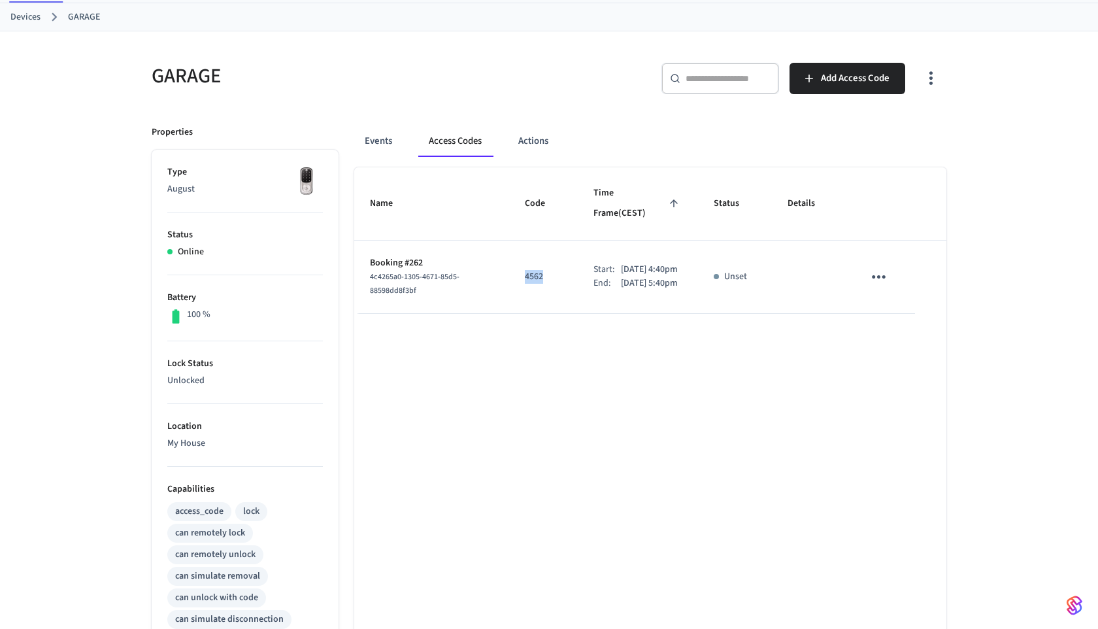
scroll to position [42, 0]
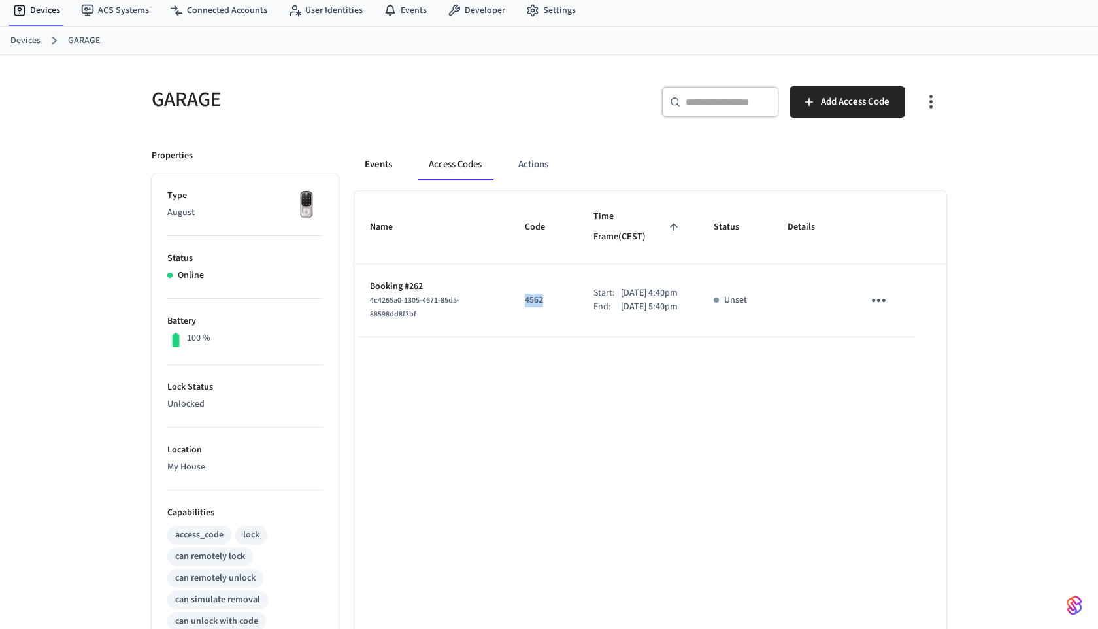
click at [364, 175] on button "Events" at bounding box center [378, 164] width 48 height 31
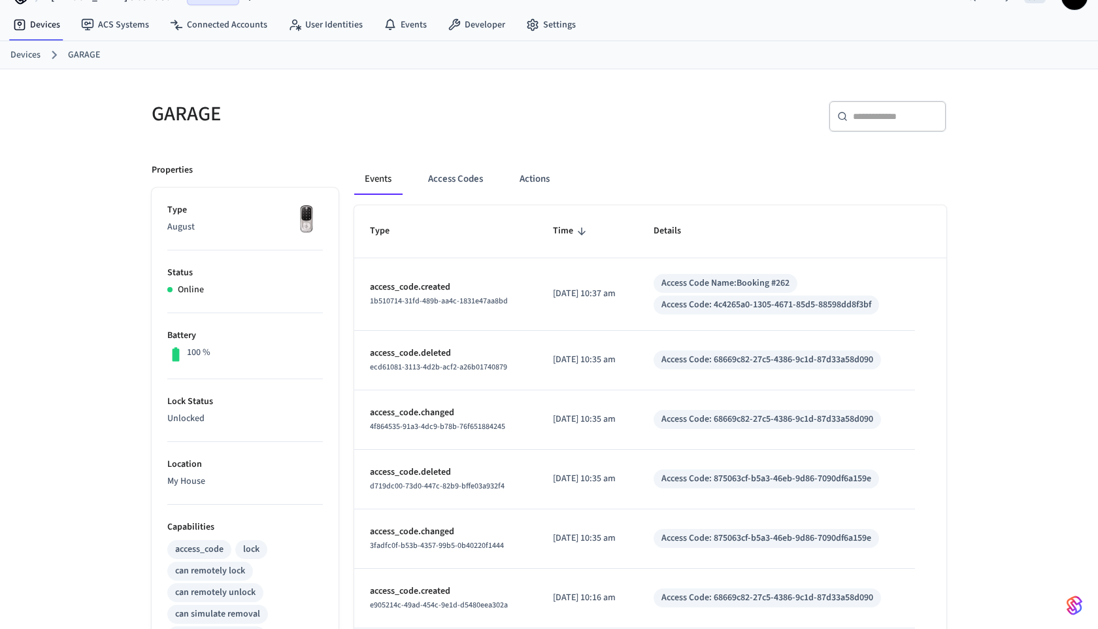
scroll to position [0, 0]
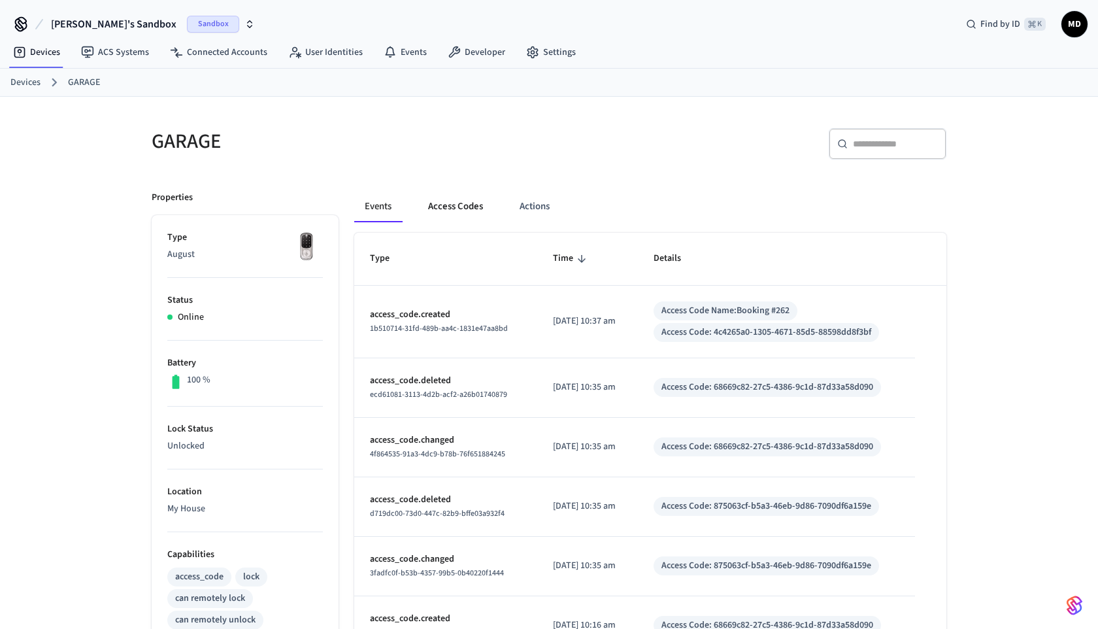
click at [450, 210] on button "Access Codes" at bounding box center [456, 206] width 76 height 31
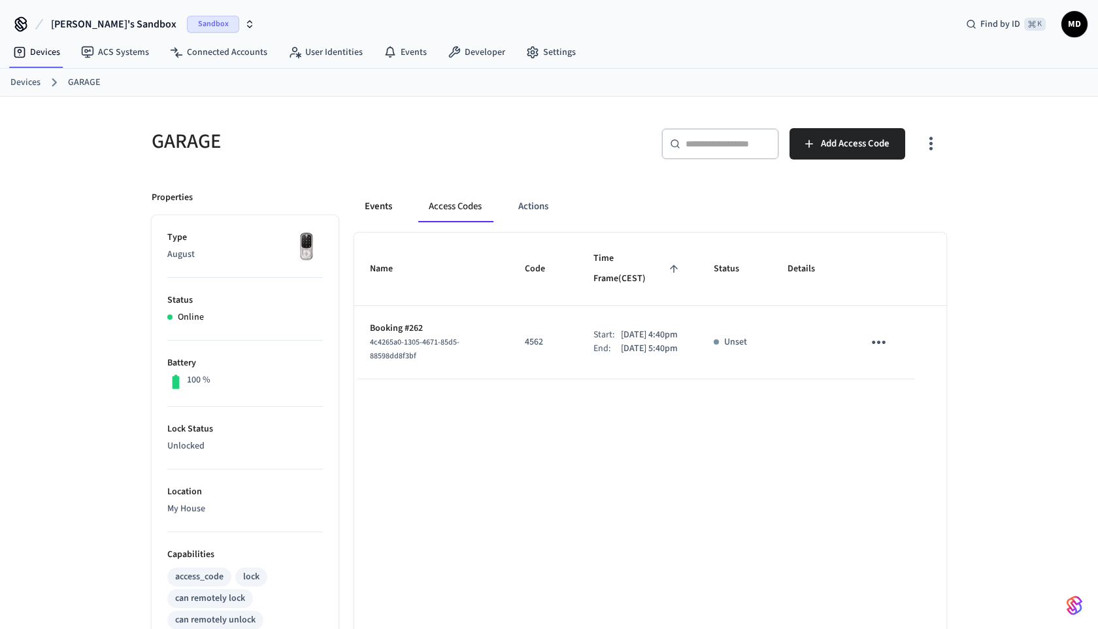
click at [400, 209] on button "Events" at bounding box center [378, 206] width 48 height 31
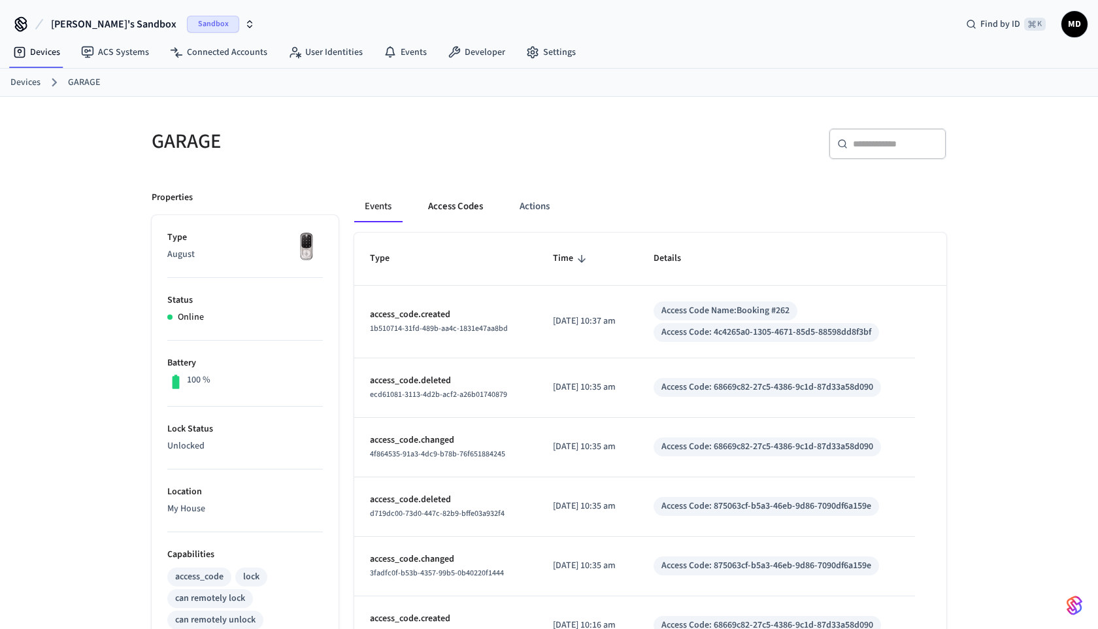
click at [433, 208] on button "Access Codes" at bounding box center [456, 206] width 76 height 31
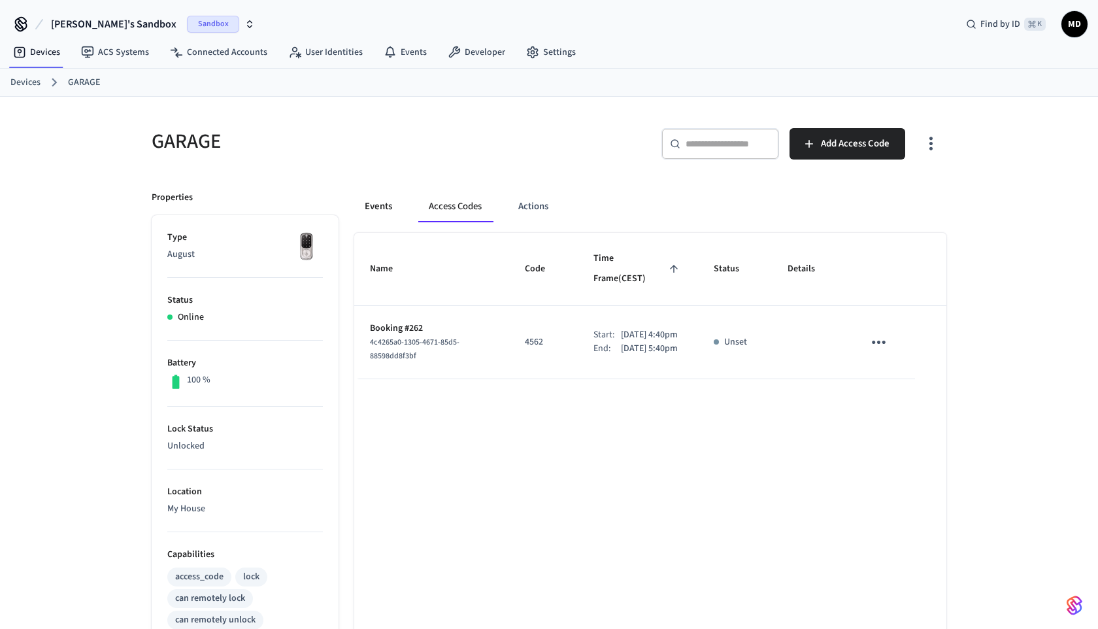
click at [397, 203] on button "Events" at bounding box center [378, 206] width 48 height 31
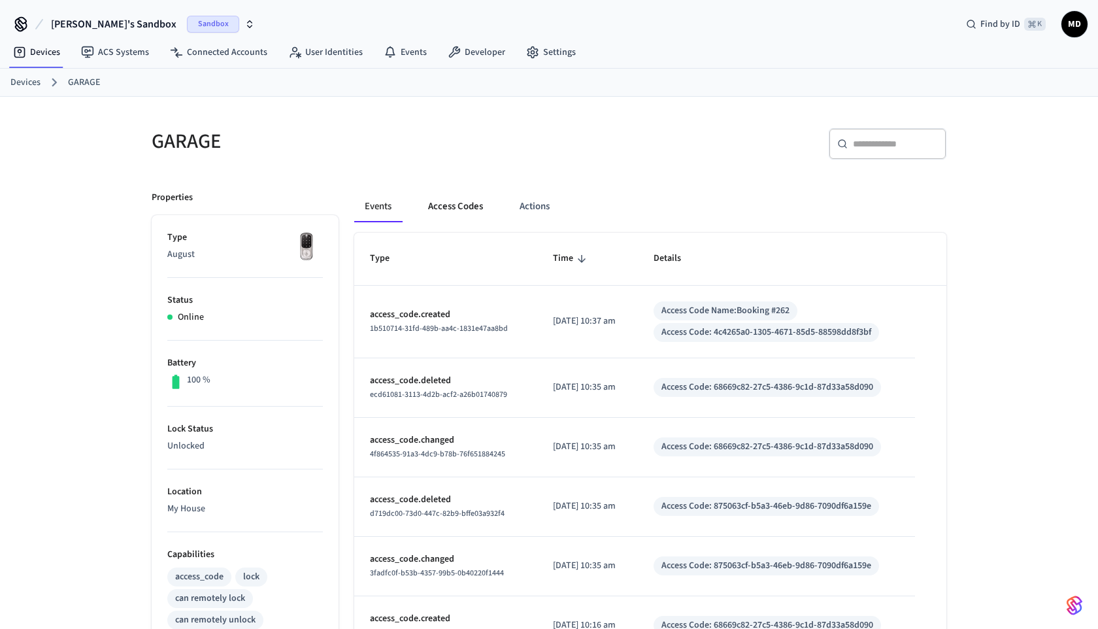
click at [453, 204] on button "Access Codes" at bounding box center [456, 206] width 76 height 31
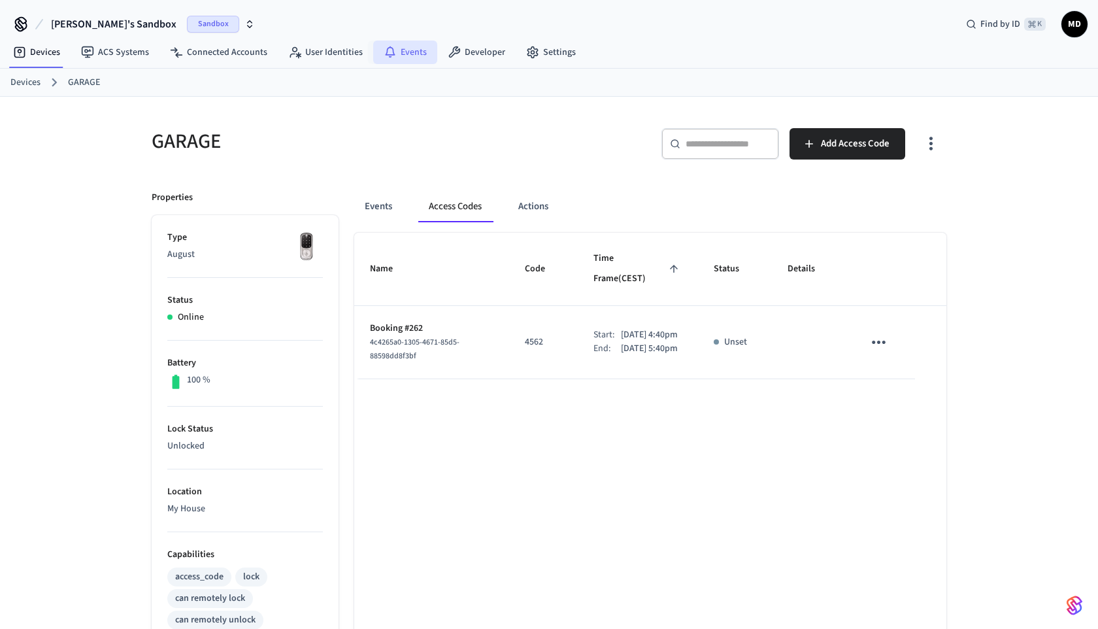
click at [402, 57] on link "Events" at bounding box center [405, 53] width 64 height 24
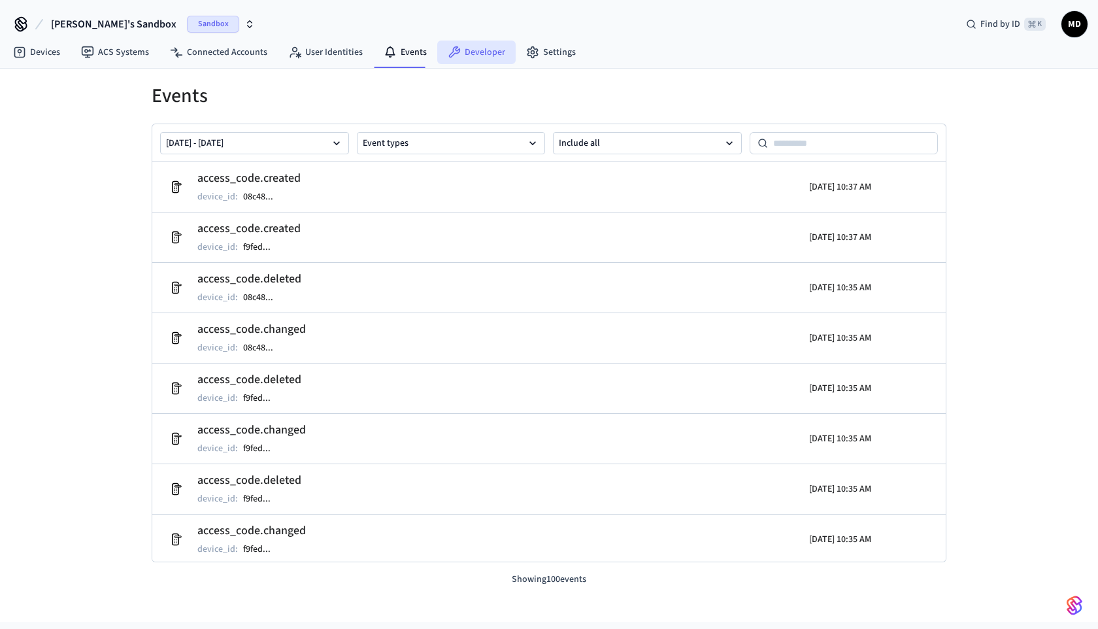
click at [462, 62] on link "Developer" at bounding box center [476, 53] width 78 height 24
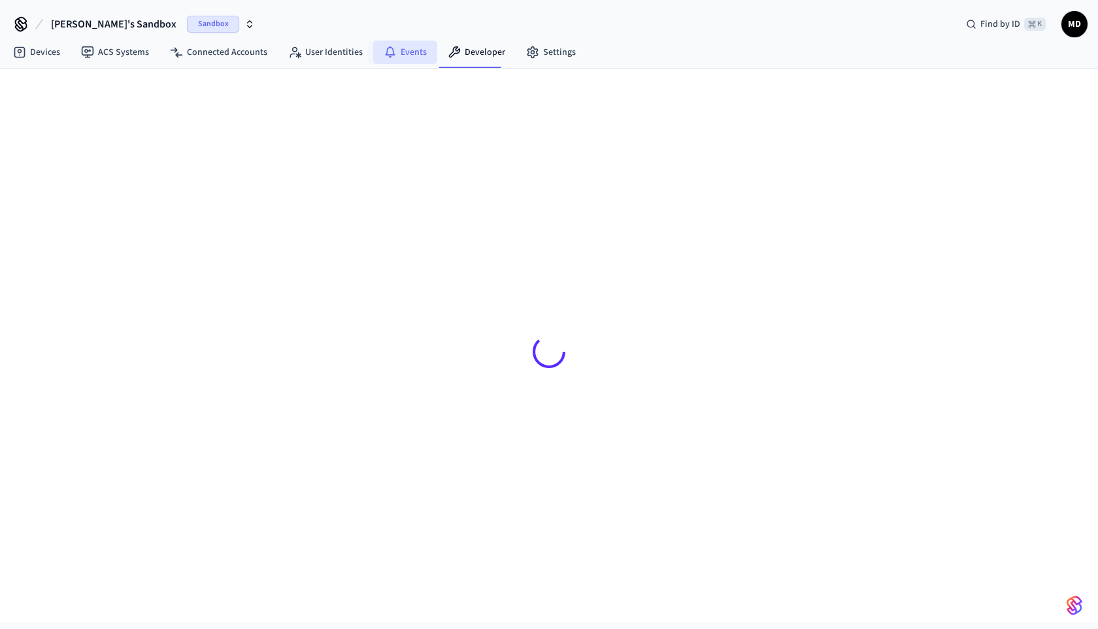
click at [416, 58] on link "Events" at bounding box center [405, 53] width 64 height 24
